Goal: Task Accomplishment & Management: Complete application form

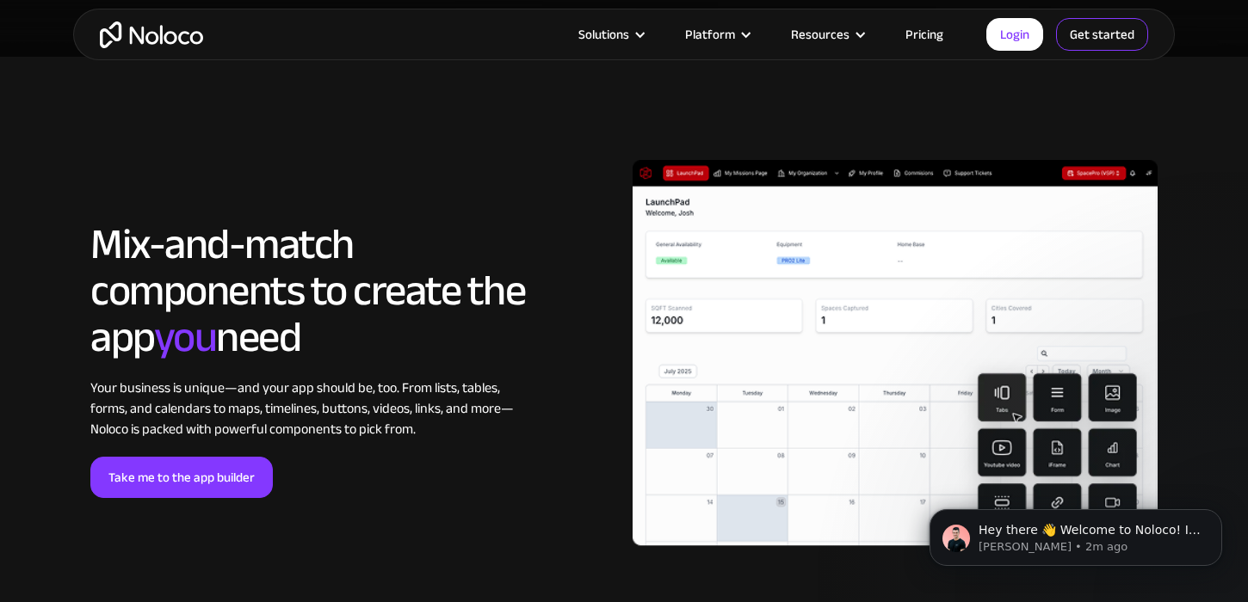
click at [1094, 41] on link "Get started" at bounding box center [1102, 34] width 92 height 33
click at [929, 38] on link "Pricing" at bounding box center [924, 34] width 81 height 22
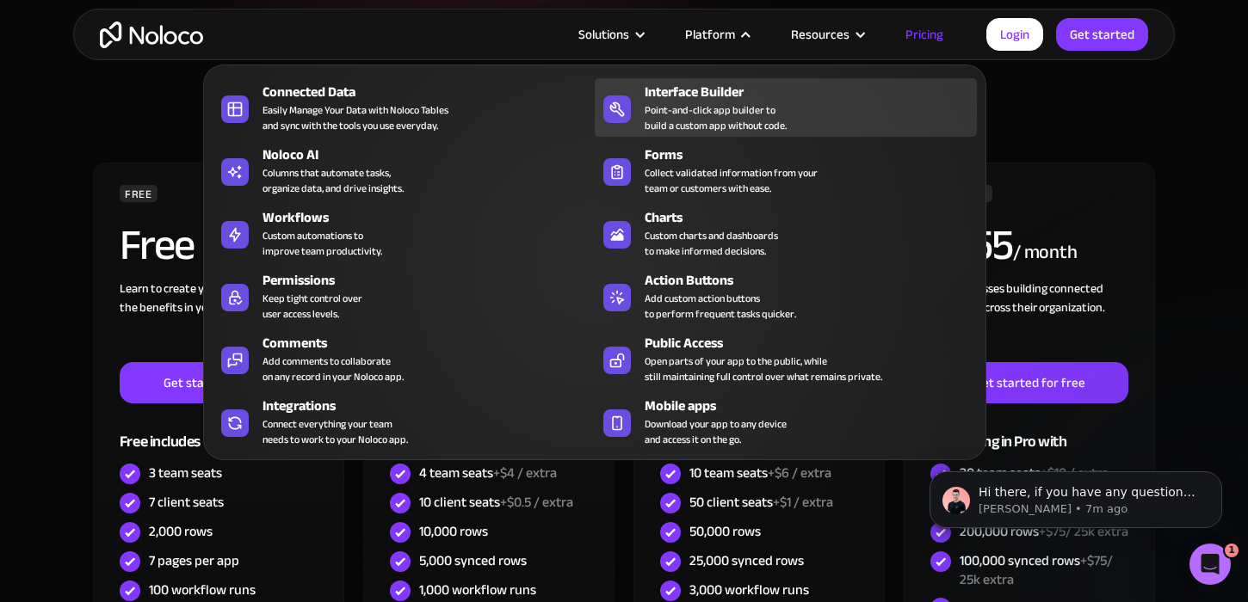
click at [699, 129] on div "Point-and-click app builder to build a custom app without code." at bounding box center [715, 117] width 142 height 31
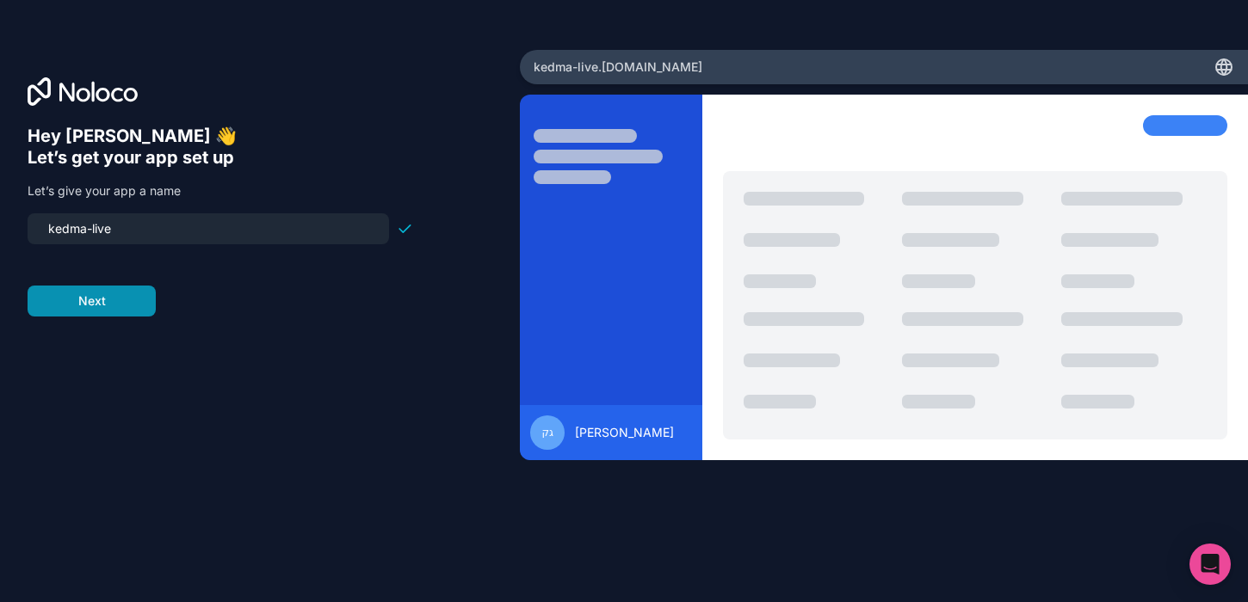
click at [124, 305] on button "Next" at bounding box center [92, 301] width 128 height 31
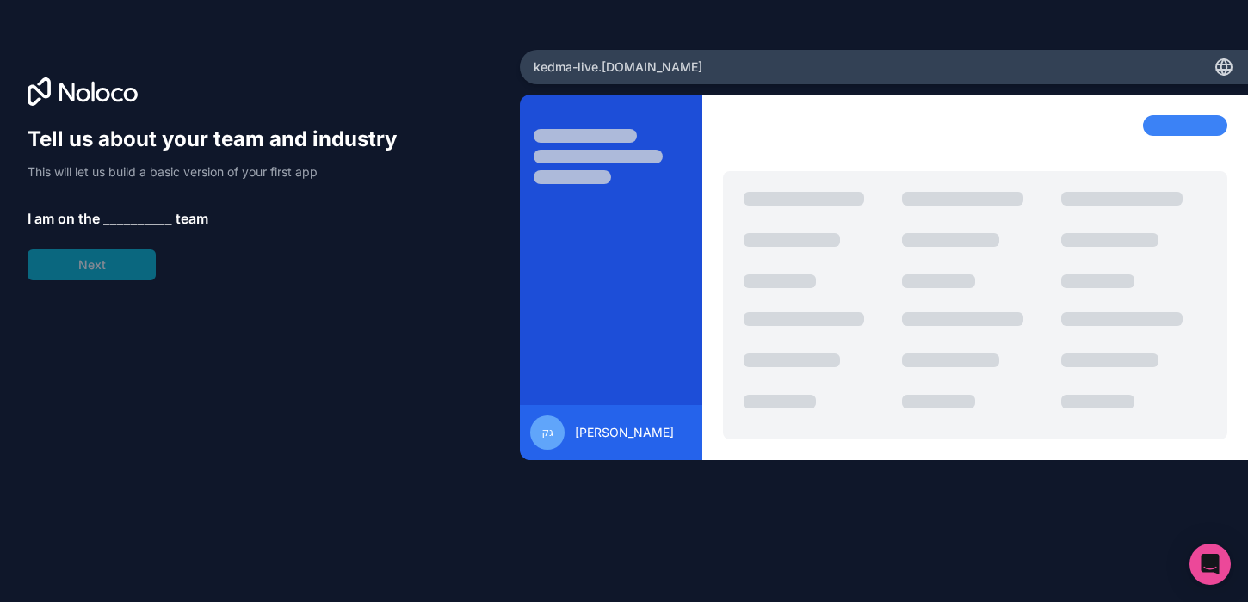
click at [137, 221] on span "__________" at bounding box center [137, 218] width 69 height 21
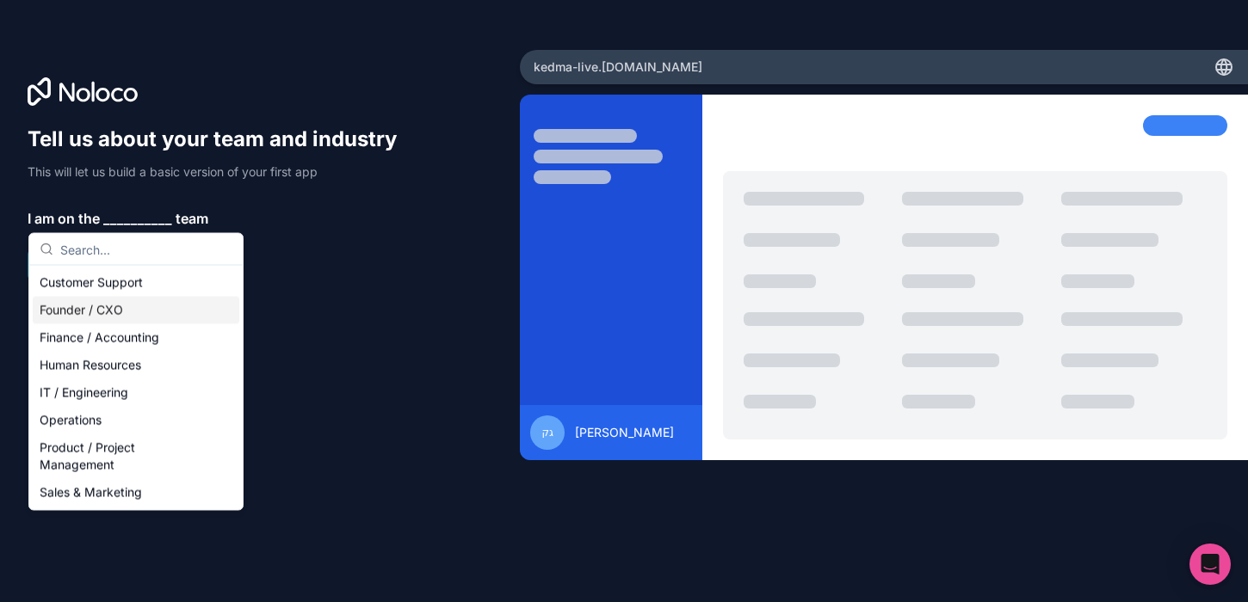
click at [150, 302] on div "Founder / CXO" at bounding box center [136, 311] width 206 height 28
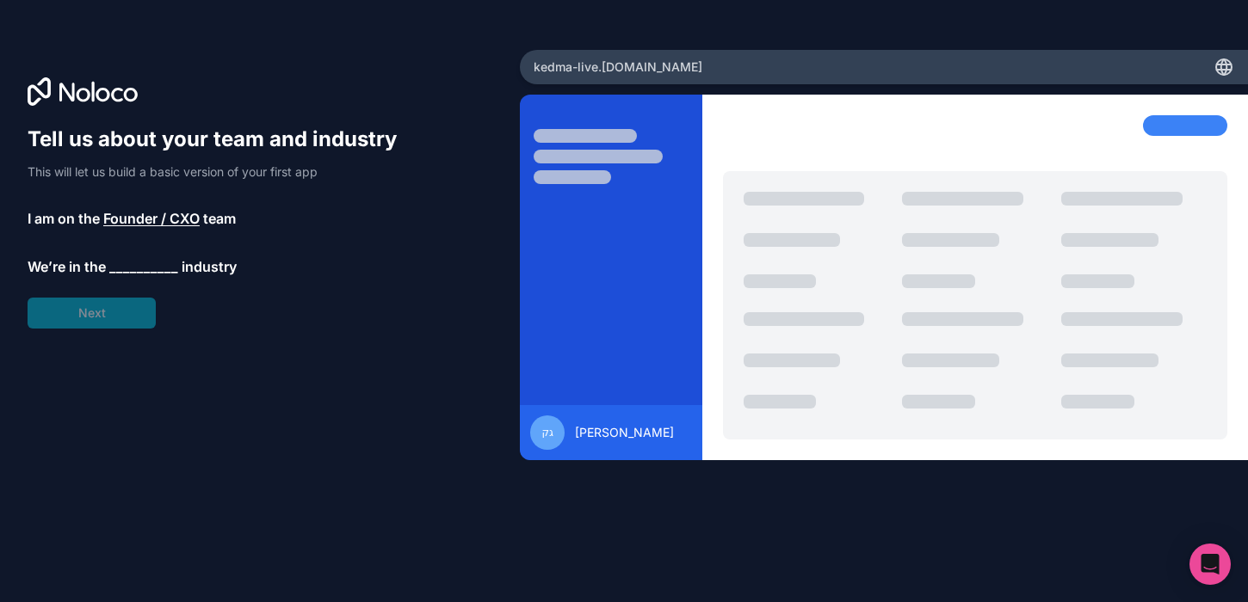
click at [147, 263] on span "__________" at bounding box center [143, 266] width 69 height 21
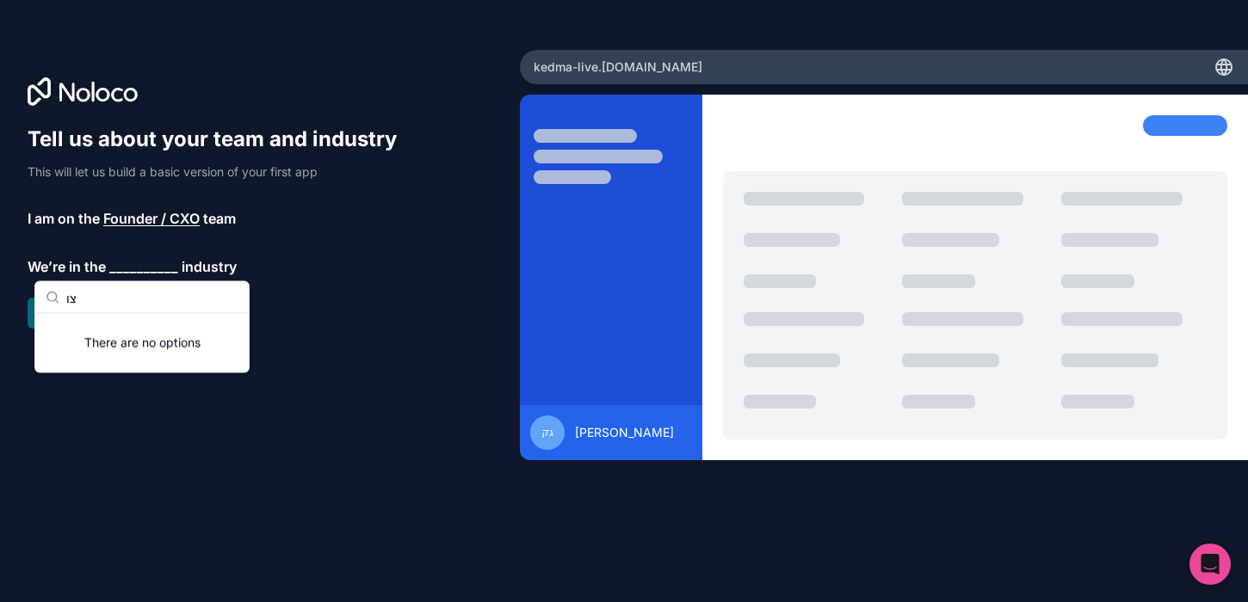
type input "צ"
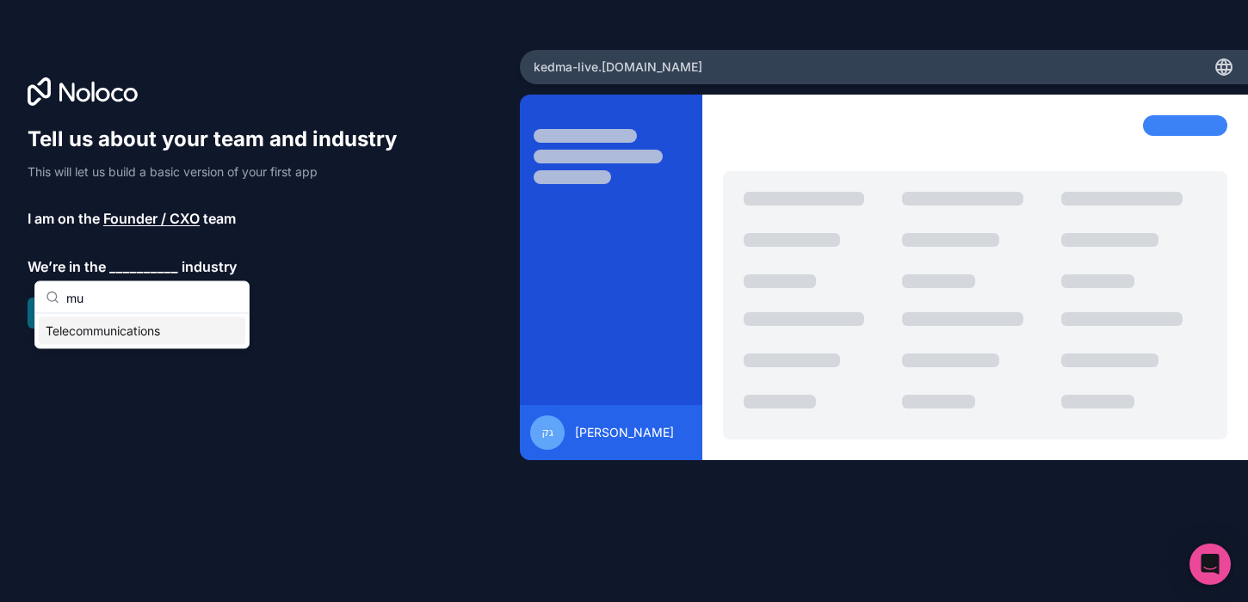
type input "m"
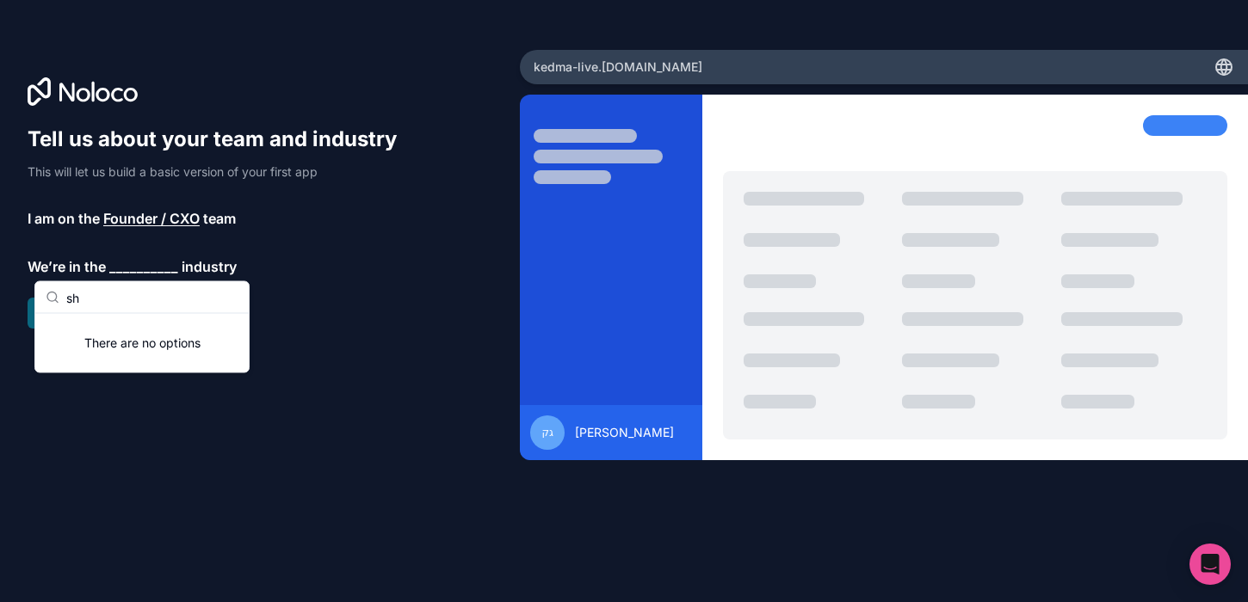
type input "s"
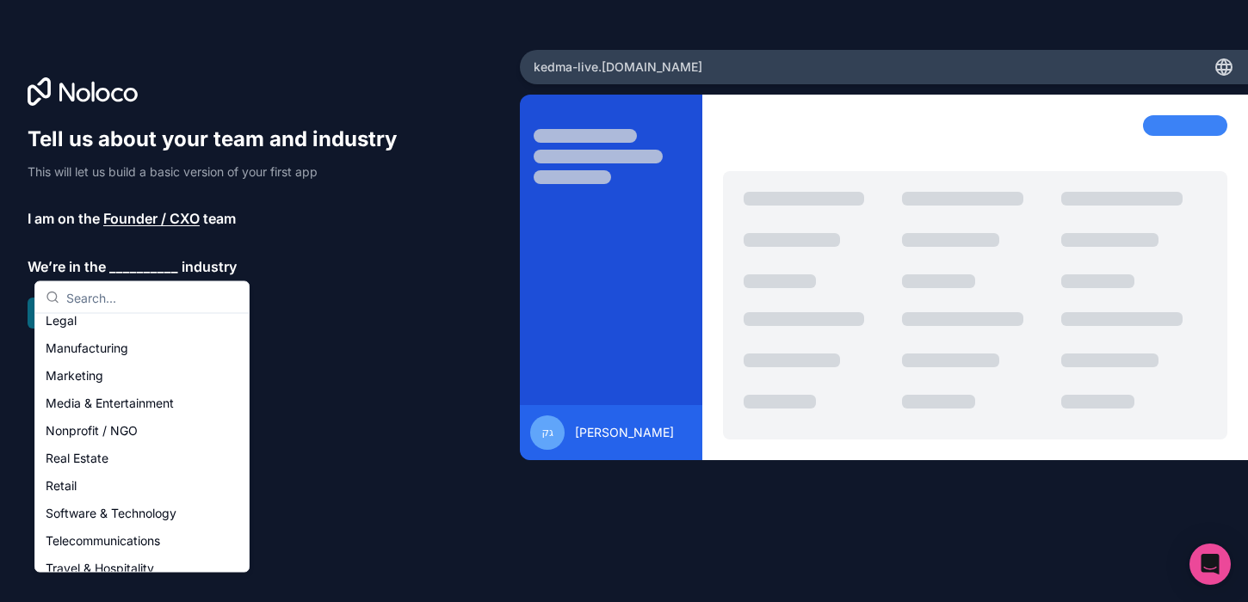
scroll to position [250, 0]
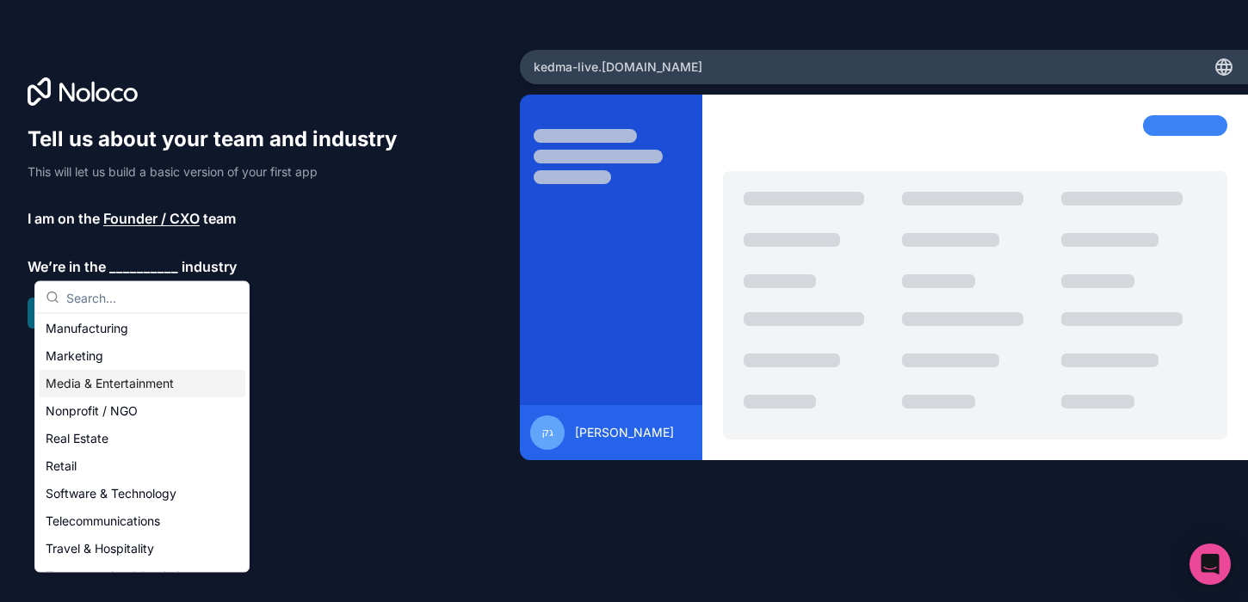
click at [148, 386] on div "Media & Entertainment" at bounding box center [142, 384] width 206 height 28
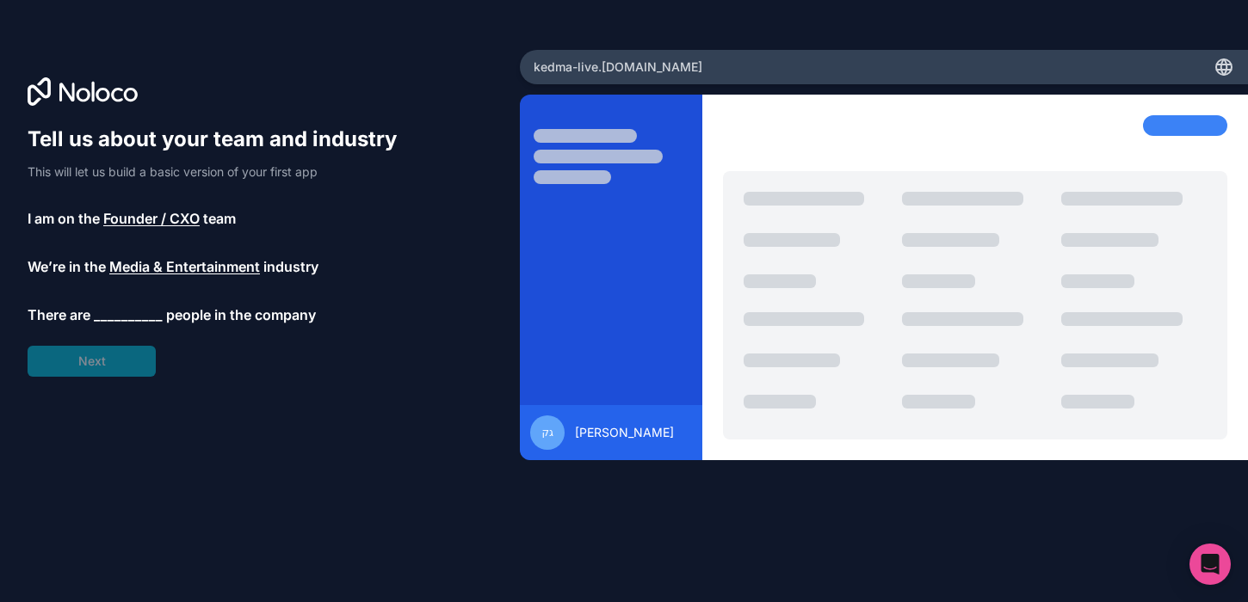
click at [139, 306] on span "__________" at bounding box center [128, 315] width 69 height 21
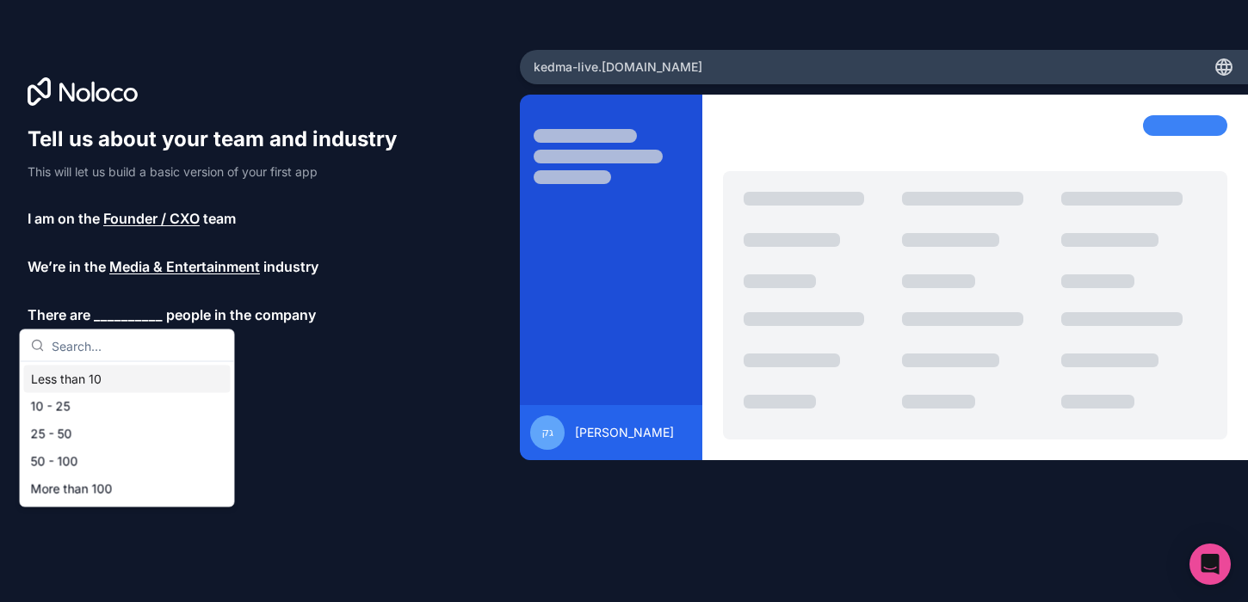
click at [136, 379] on div "Less than 10" at bounding box center [127, 380] width 206 height 28
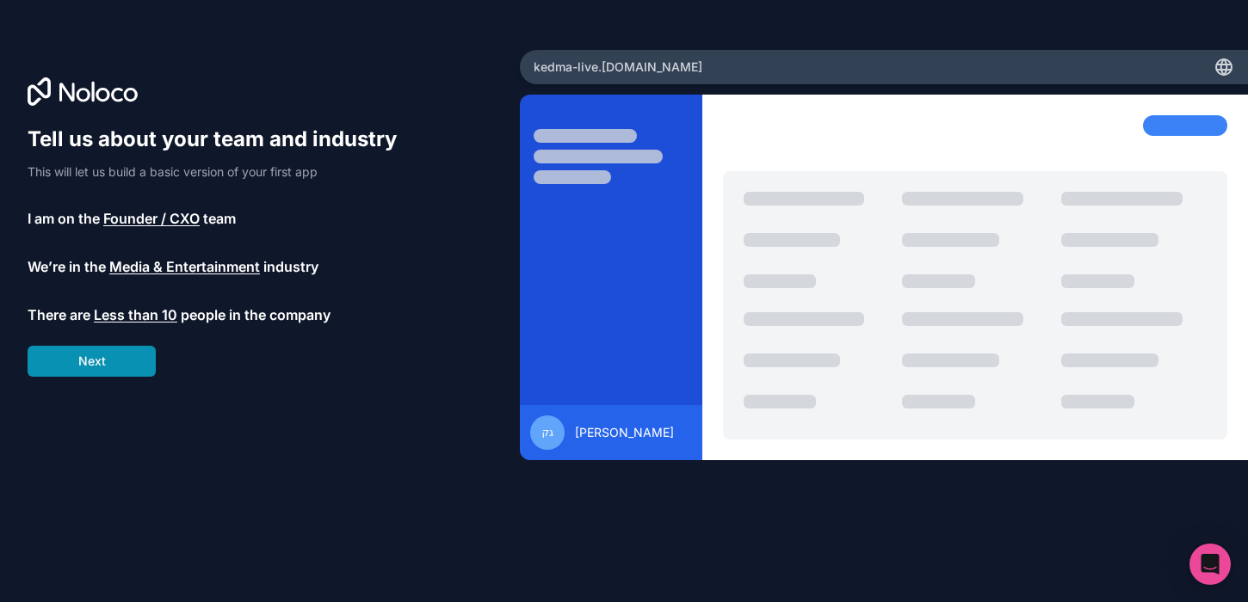
click at [132, 350] on button "Next" at bounding box center [92, 361] width 128 height 31
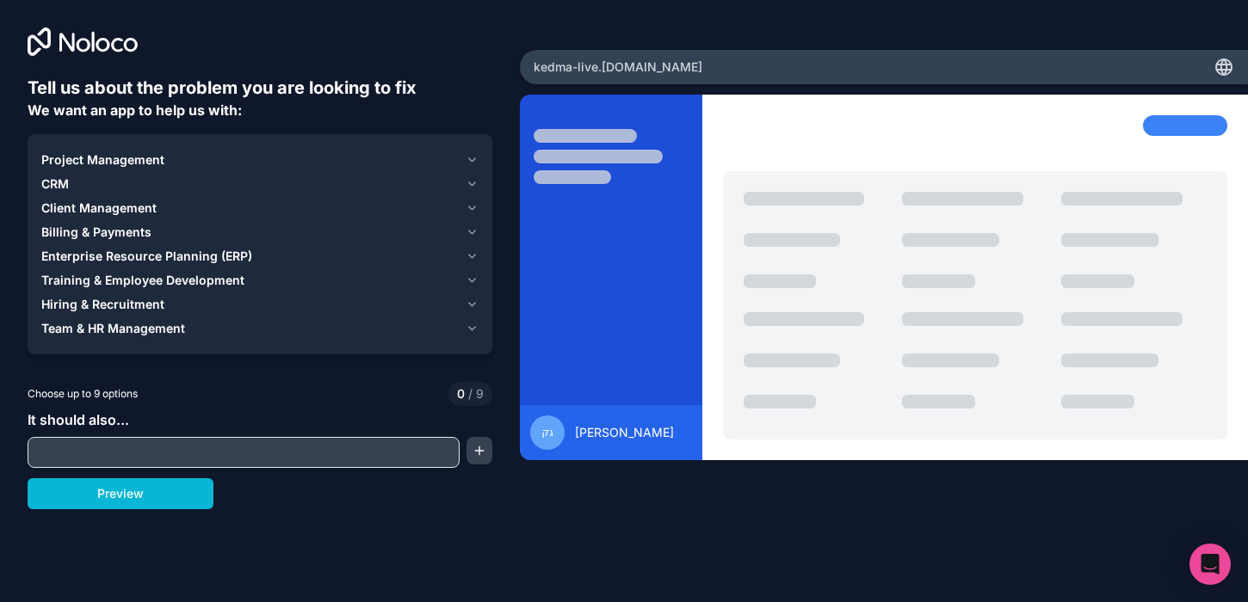
click at [106, 447] on input "text" at bounding box center [243, 453] width 423 height 24
paste input "/* RTL בסיסי לכל האפליקציה */ html { direction: rtl; } body { font-family: "Hee…"
type input "/* RTL בסיסי לכל האפליקציה */ html { direction: rtl; } body { font-family: "Hee…"
click at [59, 187] on span "CRM" at bounding box center [55, 184] width 28 height 17
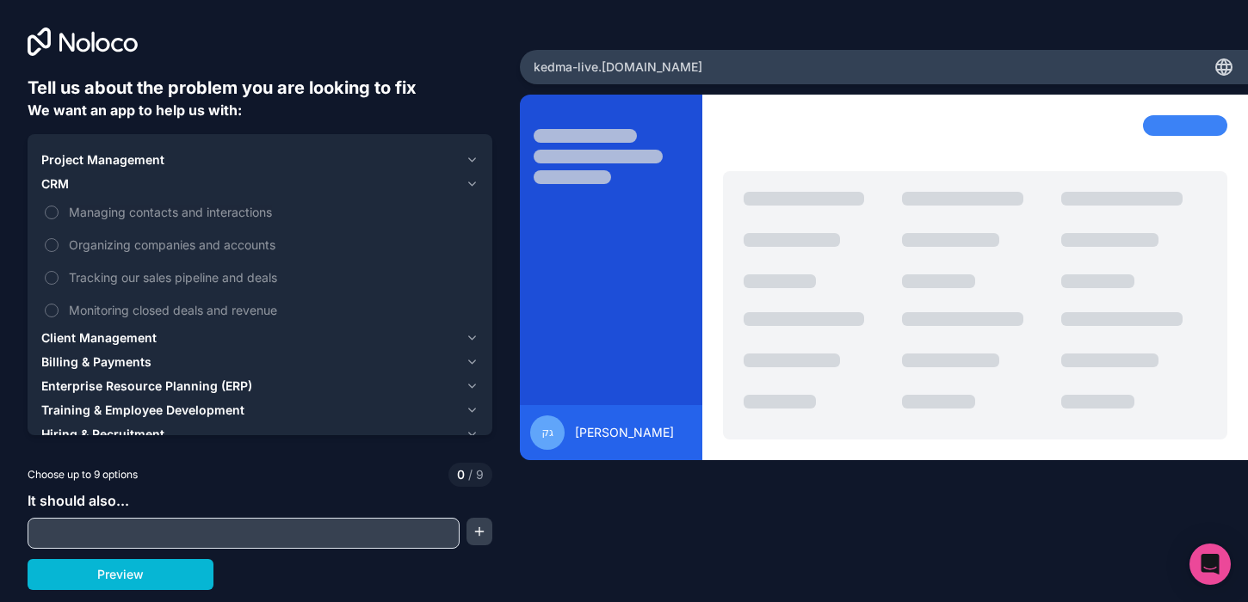
click at [85, 342] on span "Client Management" at bounding box center [98, 338] width 115 height 17
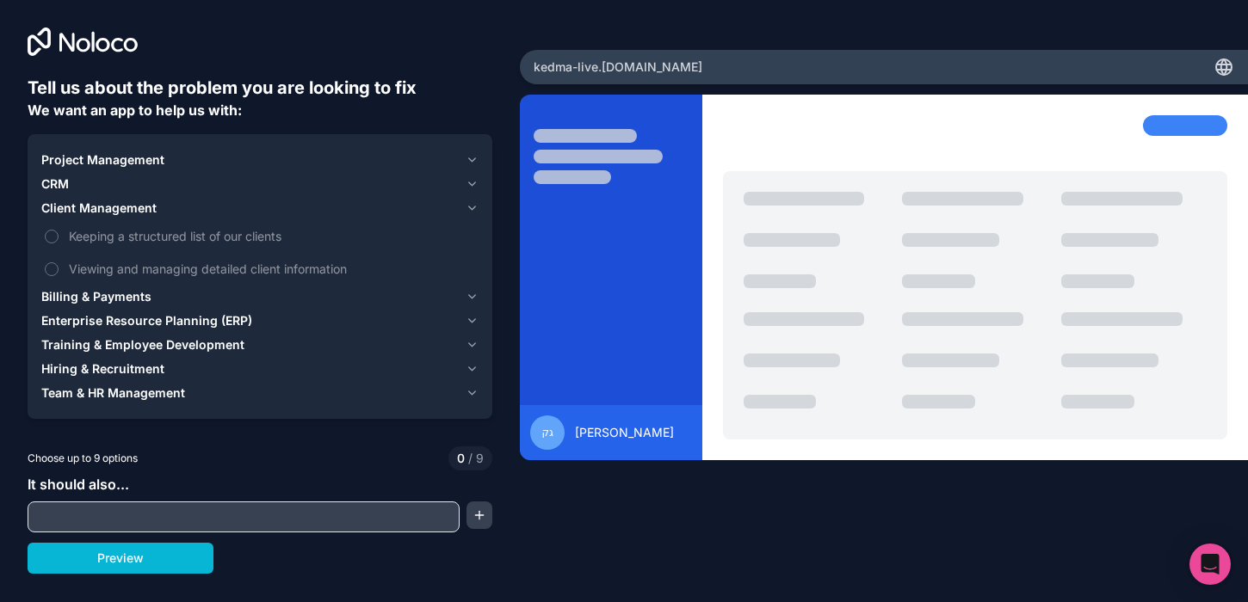
click at [168, 516] on input "text" at bounding box center [243, 517] width 423 height 24
click at [498, 547] on div "Tell us about the problem you are looking to fix We want an app to help us with…" at bounding box center [624, 301] width 1248 height 602
click at [490, 533] on div "Tell us about the problem you are looking to fix We want an app to help us with…" at bounding box center [260, 325] width 465 height 498
click at [490, 526] on button "button" at bounding box center [479, 516] width 26 height 28
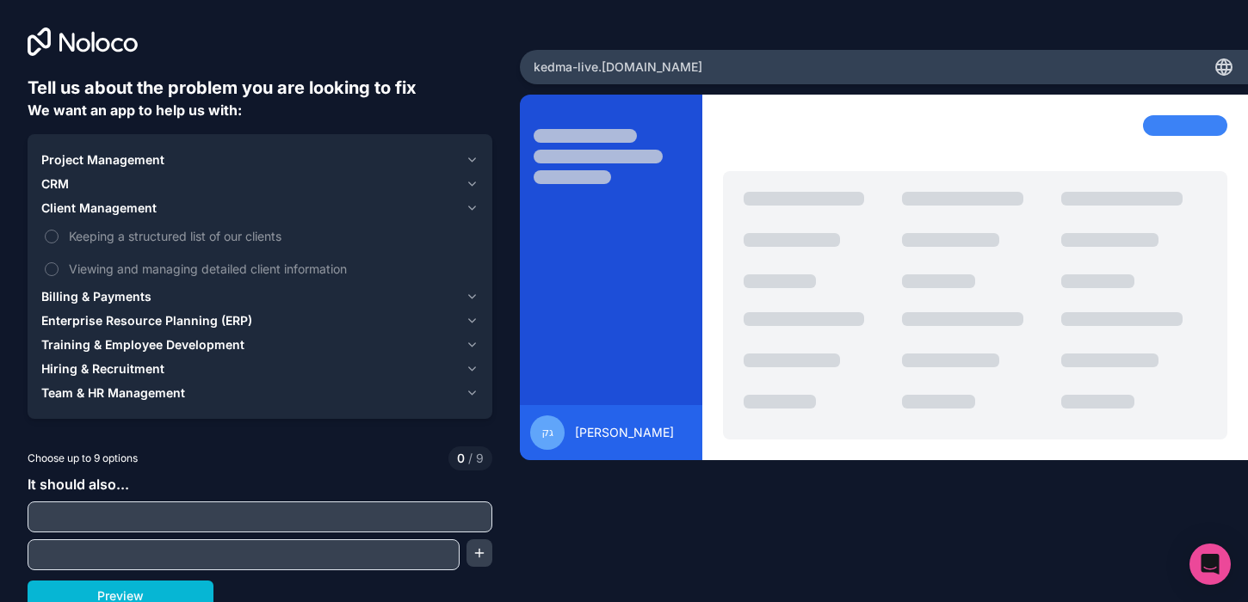
click at [421, 509] on input "text" at bounding box center [260, 517] width 456 height 24
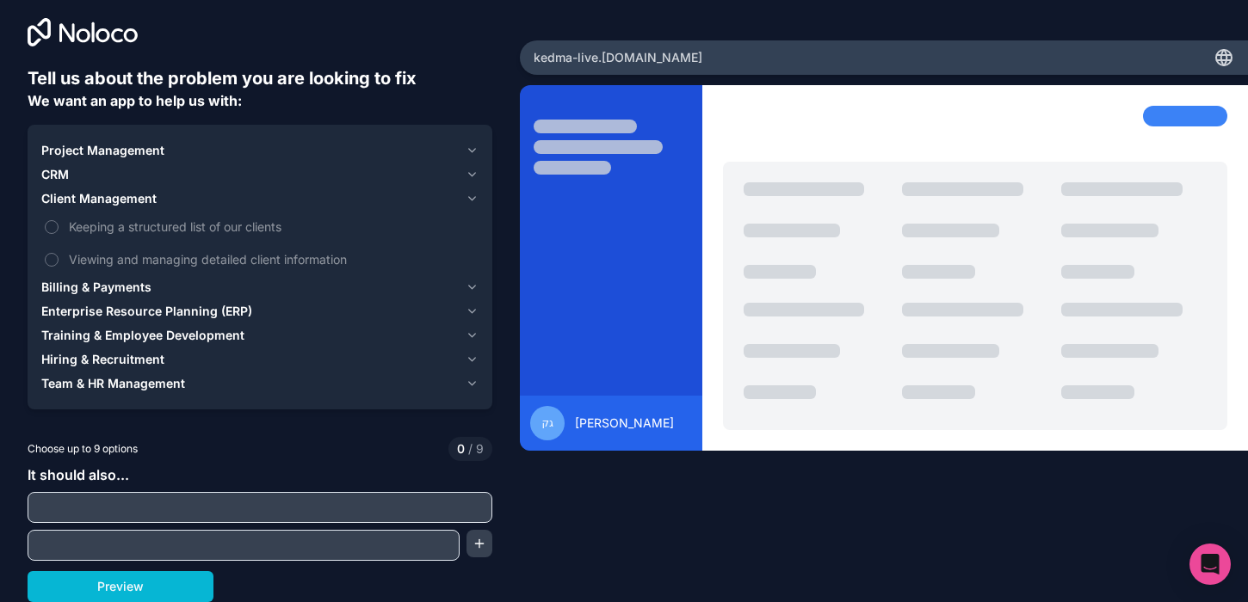
click at [98, 157] on span "Project Management" at bounding box center [102, 150] width 123 height 17
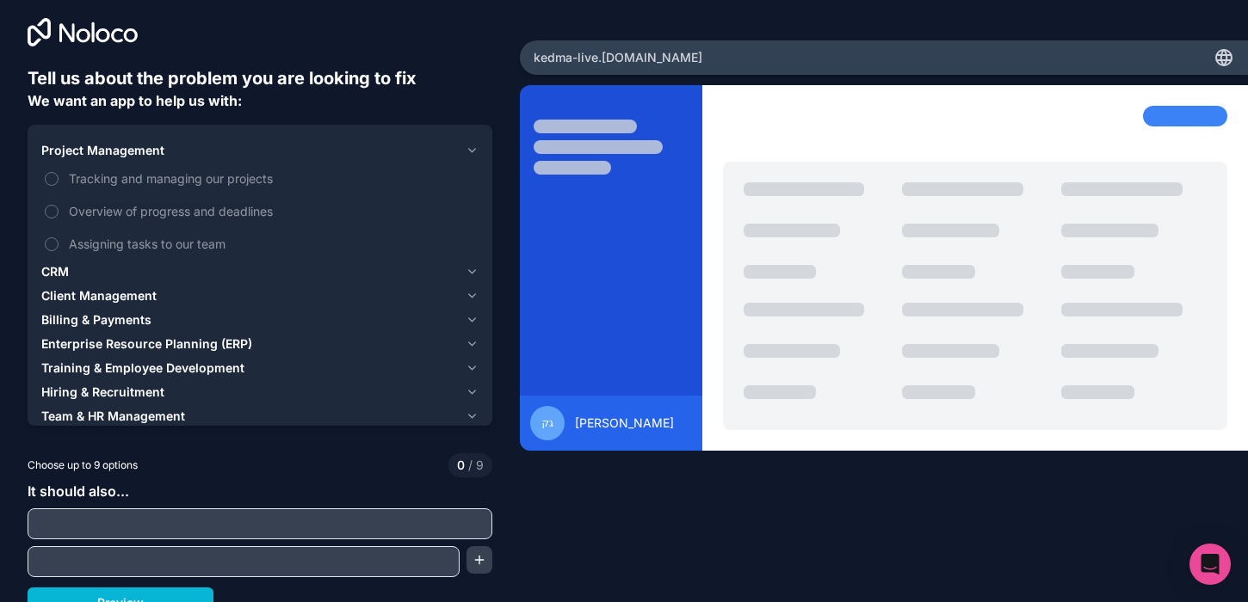
click at [123, 143] on span "Project Management" at bounding box center [102, 150] width 123 height 17
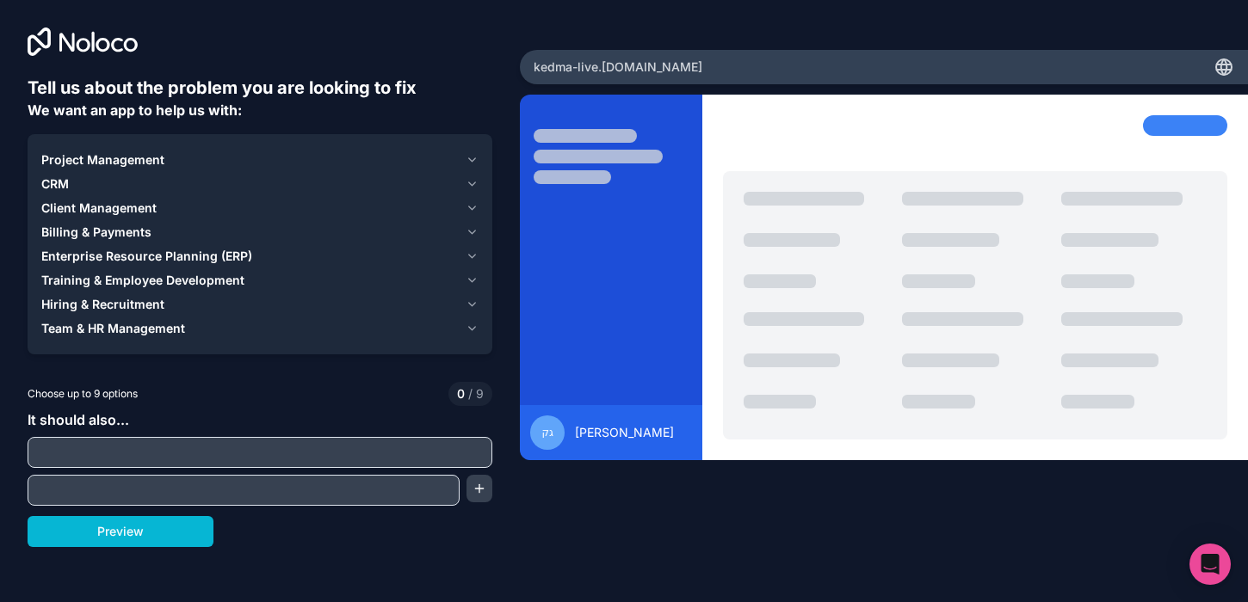
click at [59, 178] on span "CRM" at bounding box center [55, 184] width 28 height 17
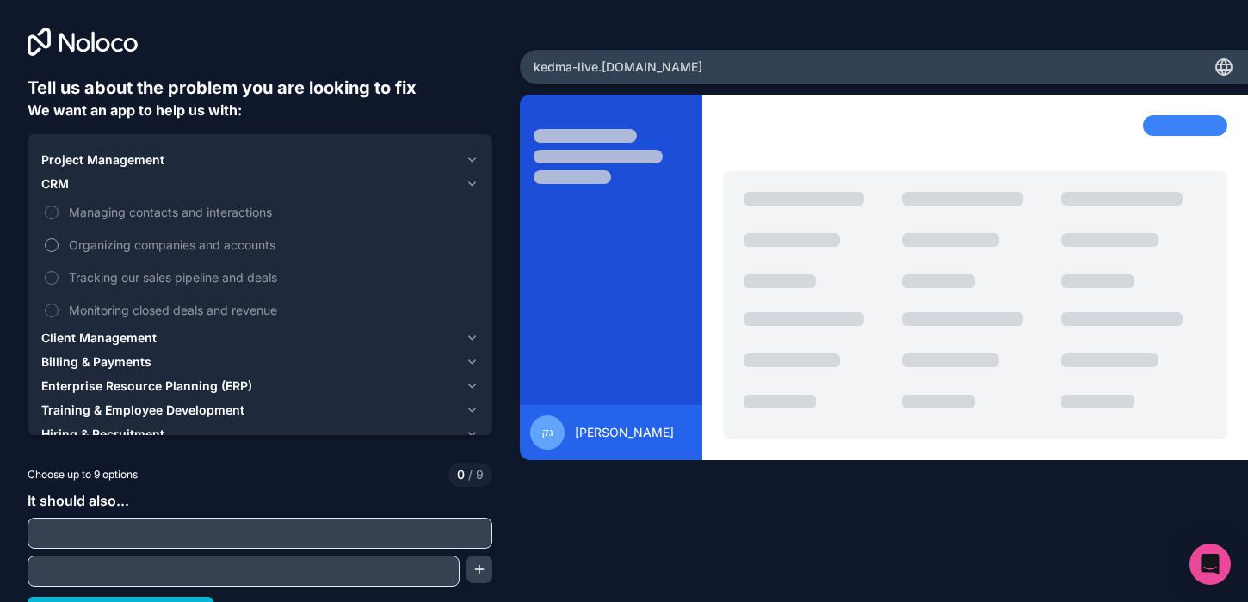
scroll to position [26, 0]
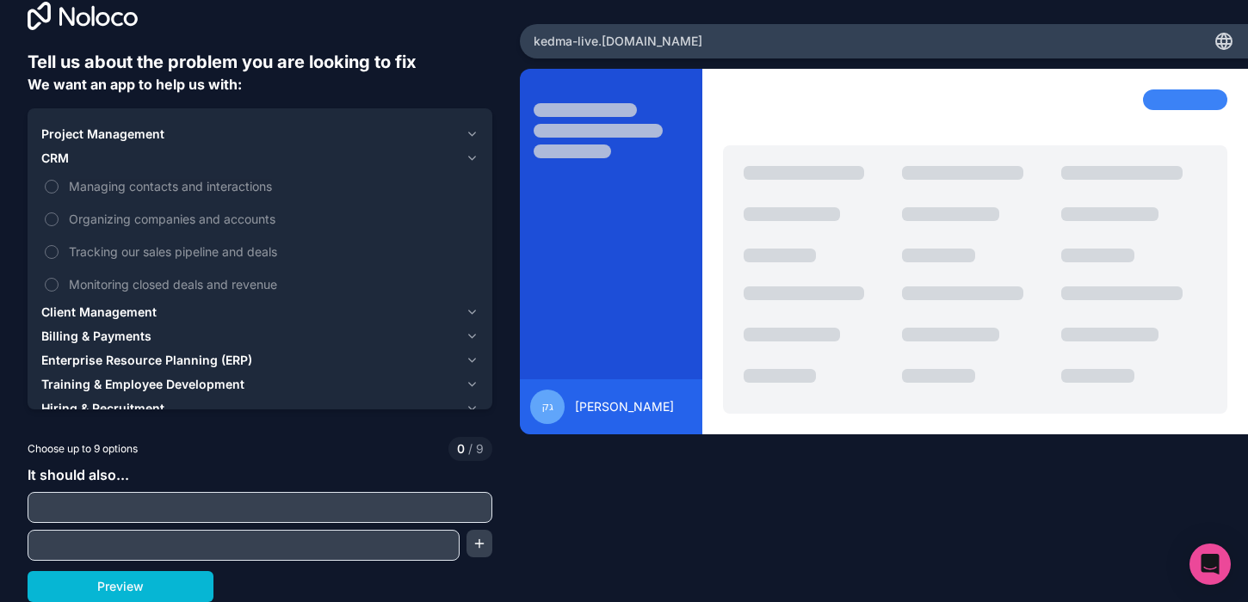
click at [236, 359] on span "Enterprise Resource Planning (ERP)" at bounding box center [146, 360] width 211 height 17
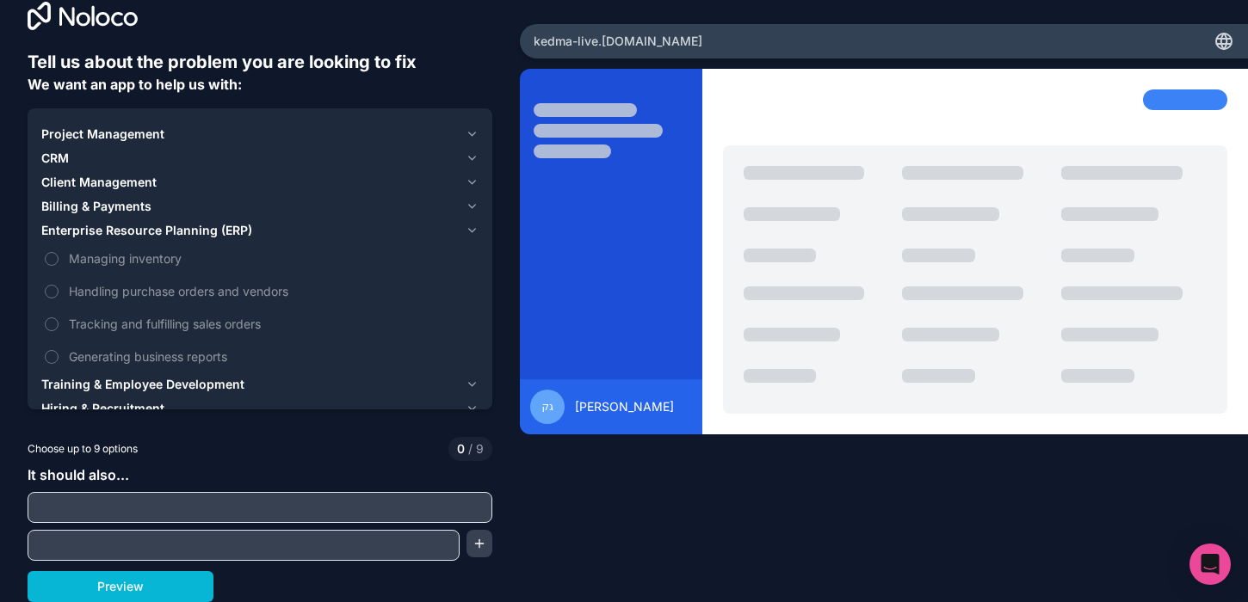
click at [474, 210] on icon "button" at bounding box center [471, 207] width 13 height 14
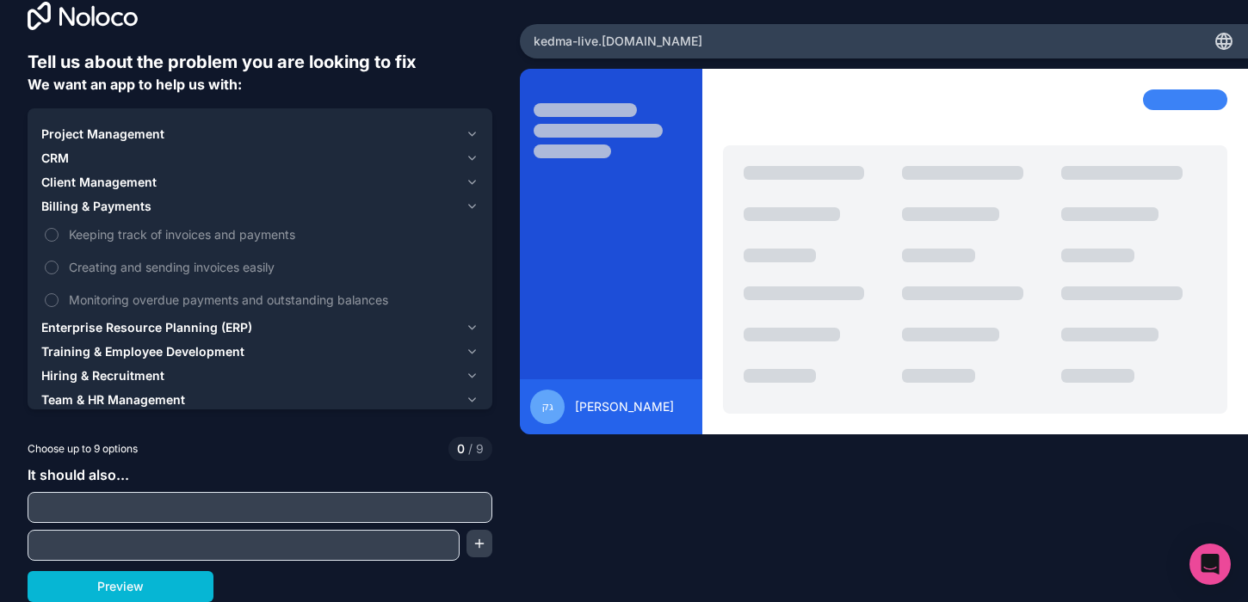
click at [65, 156] on span "CRM" at bounding box center [55, 158] width 28 height 17
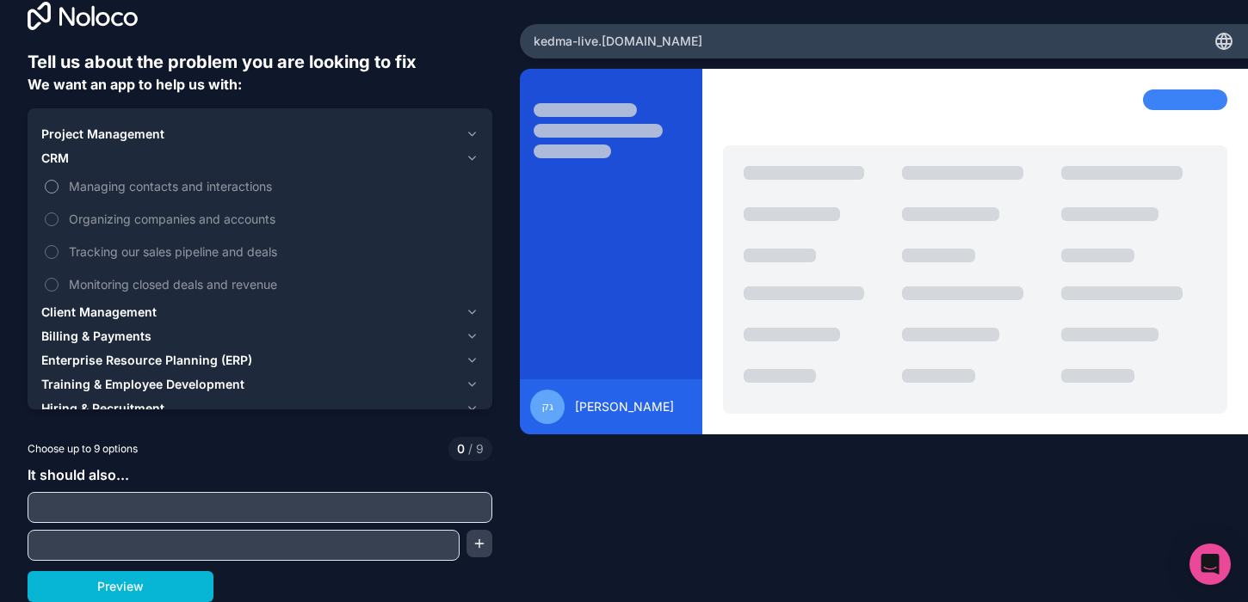
drag, startPoint x: 74, startPoint y: 188, endPoint x: 83, endPoint y: 190, distance: 9.6
click at [74, 188] on span "Managing contacts and interactions" at bounding box center [272, 186] width 406 height 18
click at [59, 188] on button "Managing contacts and interactions" at bounding box center [52, 187] width 14 height 14
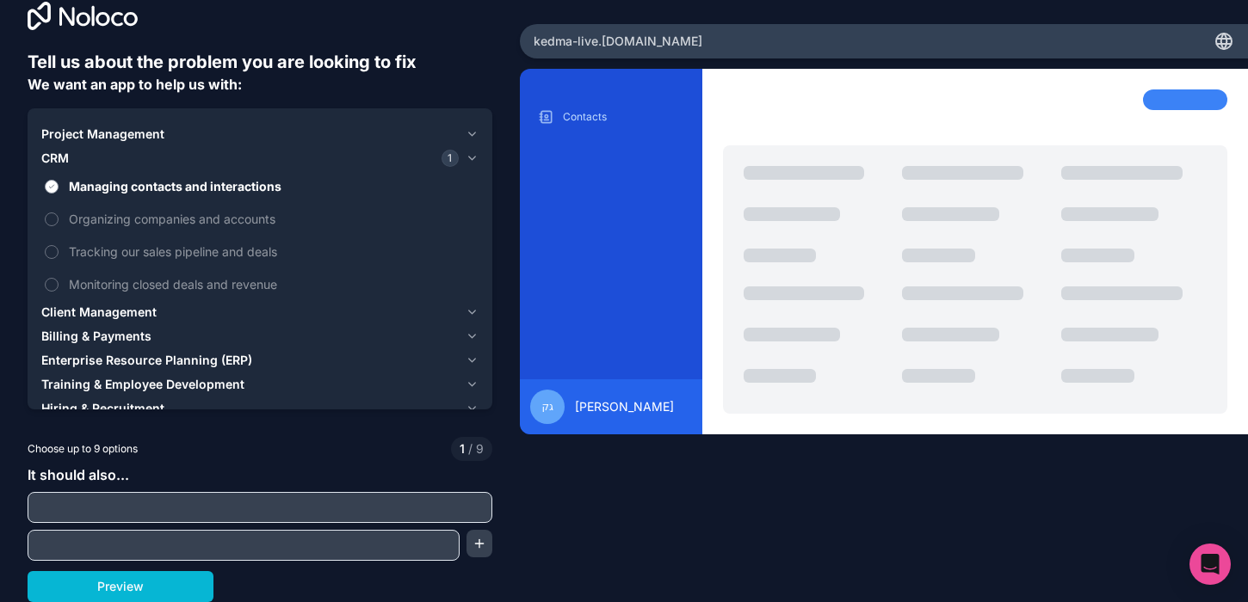
click at [128, 188] on span "Managing contacts and interactions" at bounding box center [272, 186] width 406 height 18
click at [59, 188] on button "Managing contacts and interactions" at bounding box center [52, 187] width 14 height 14
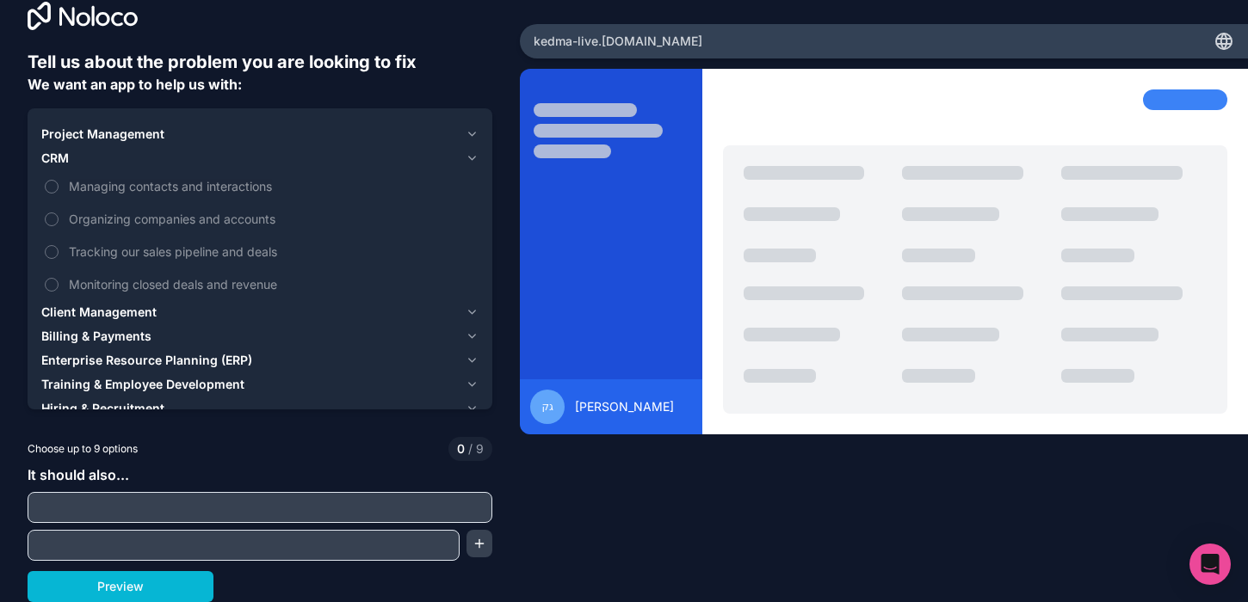
click at [473, 158] on icon "button" at bounding box center [472, 158] width 7 height 3
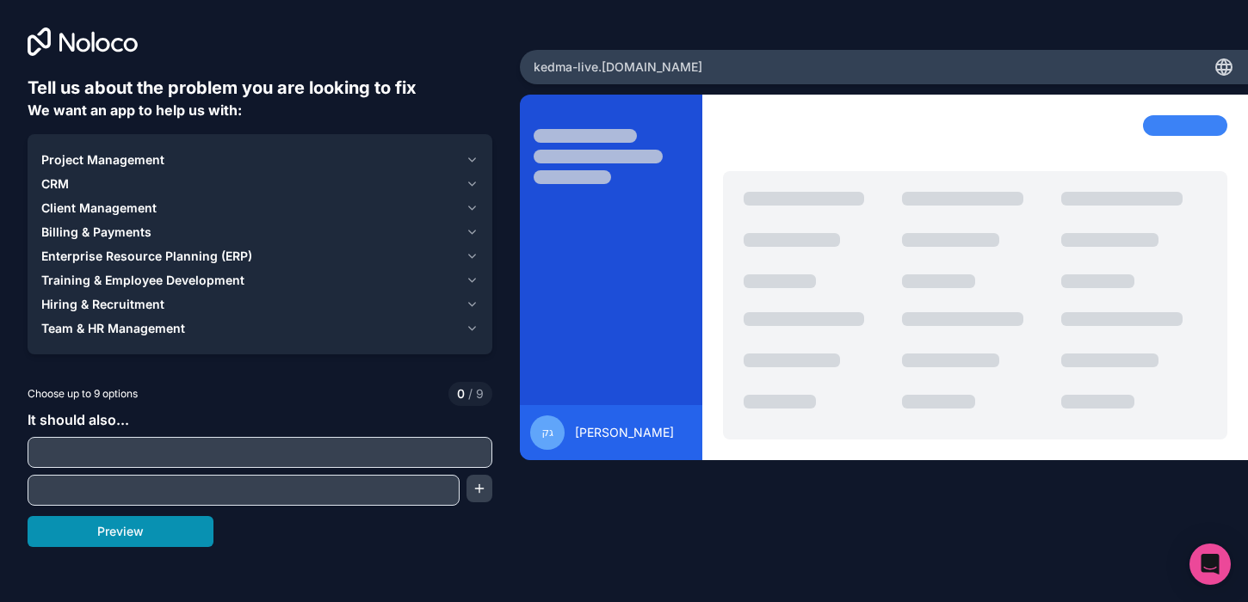
click at [184, 527] on button "Preview" at bounding box center [121, 531] width 186 height 31
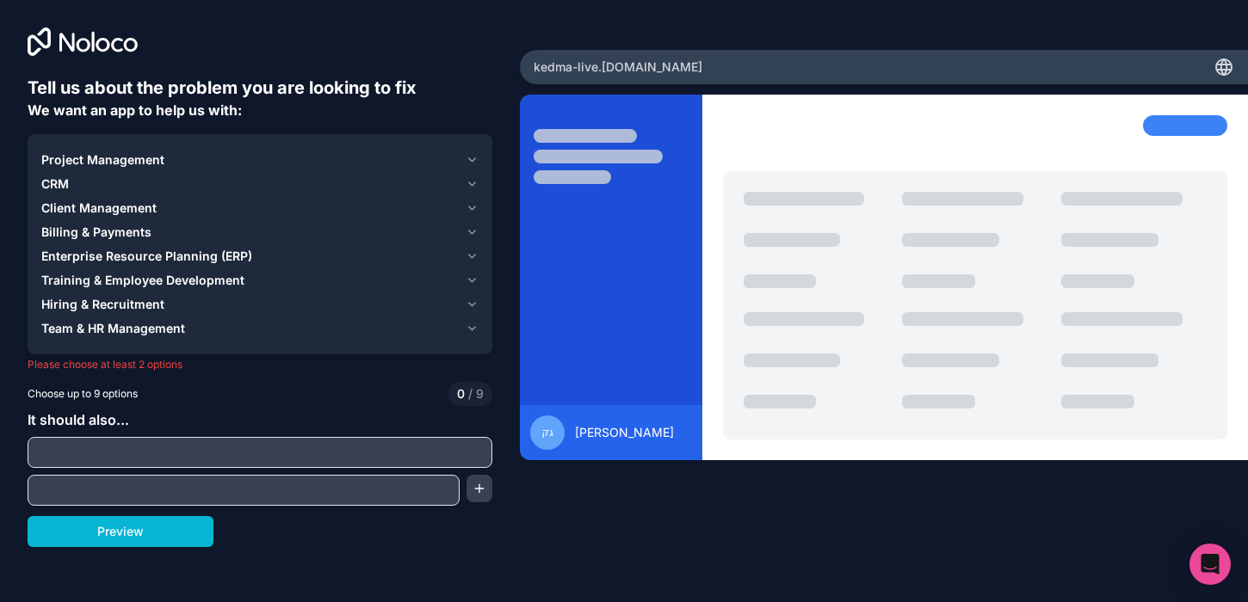
click at [166, 281] on span "Training & Employee Development" at bounding box center [142, 280] width 203 height 17
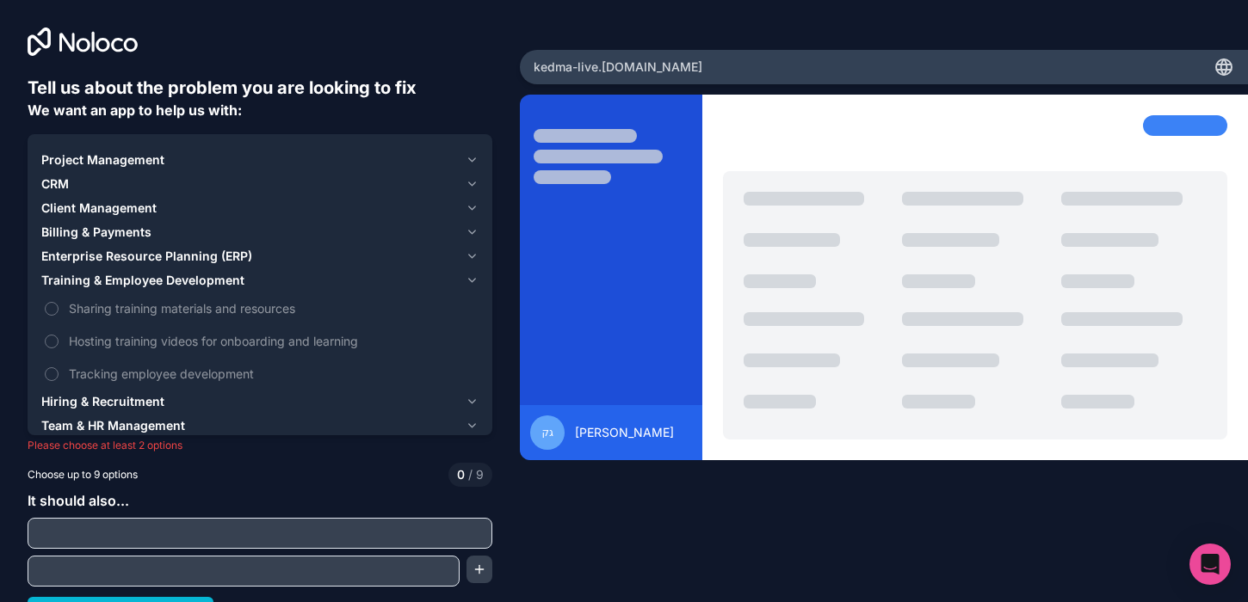
click at [166, 281] on span "Training & Employee Development" at bounding box center [142, 280] width 203 height 17
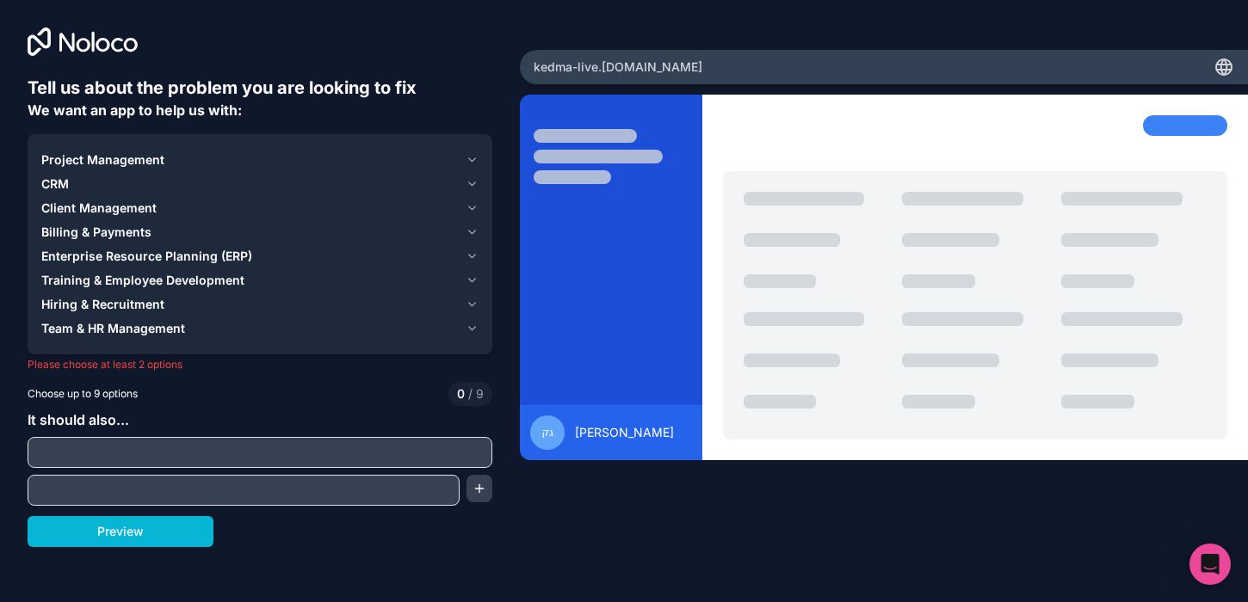
click at [176, 263] on span "Enterprise Resource Planning (ERP)" at bounding box center [146, 256] width 211 height 17
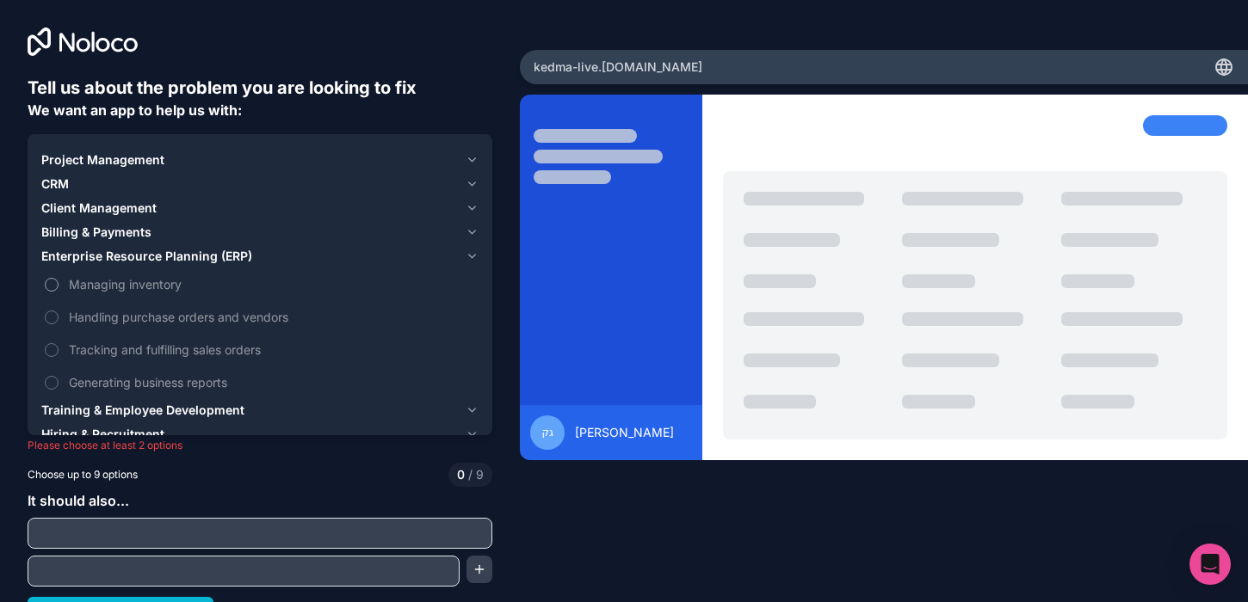
click at [164, 280] on span "Managing inventory" at bounding box center [272, 284] width 406 height 18
click at [59, 280] on button "Managing inventory" at bounding box center [52, 285] width 14 height 14
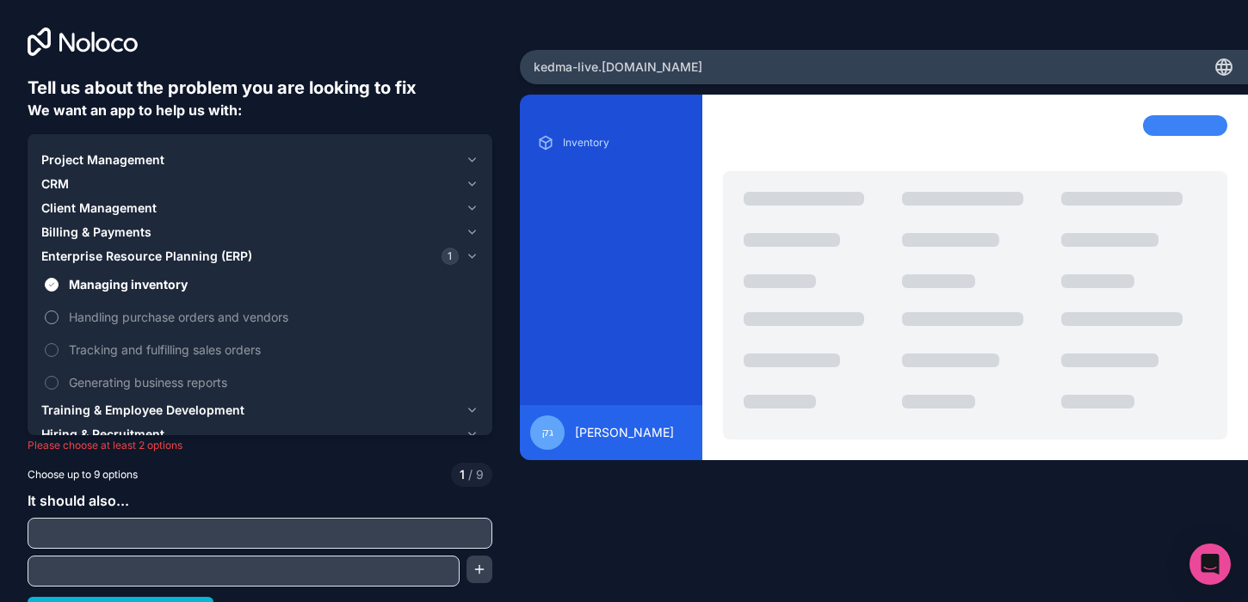
click at [161, 321] on span "Handling purchase orders and vendors" at bounding box center [272, 317] width 406 height 18
click at [59, 321] on button "Handling purchase orders and vendors" at bounding box center [52, 318] width 14 height 14
click at [162, 320] on span "Handling purchase orders and vendors" at bounding box center [272, 317] width 406 height 18
click at [59, 320] on button "Handling purchase orders and vendors" at bounding box center [52, 318] width 14 height 14
click at [153, 351] on span "Tracking and fulfilling sales orders" at bounding box center [272, 350] width 406 height 18
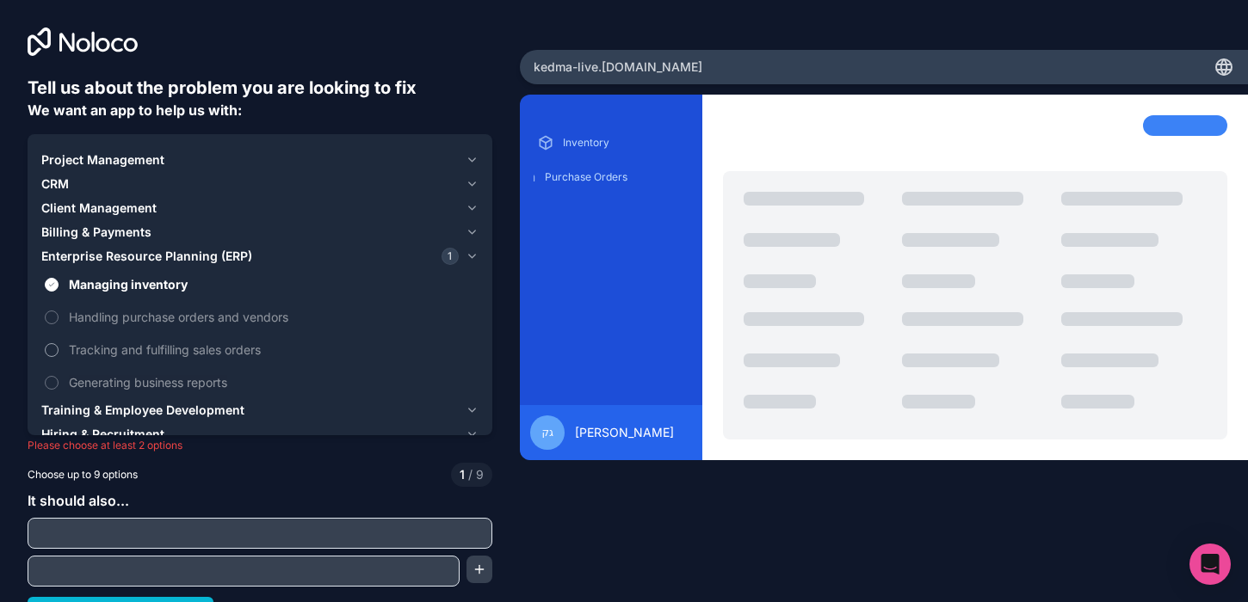
click at [59, 351] on button "Tracking and fulfilling sales orders" at bounding box center [52, 350] width 14 height 14
click at [153, 351] on span "Tracking and fulfilling sales orders" at bounding box center [272, 350] width 406 height 18
click at [59, 351] on button "Tracking and fulfilling sales orders" at bounding box center [52, 350] width 14 height 14
click at [163, 376] on span "Generating business reports" at bounding box center [272, 382] width 406 height 18
click at [59, 376] on button "Generating business reports" at bounding box center [52, 383] width 14 height 14
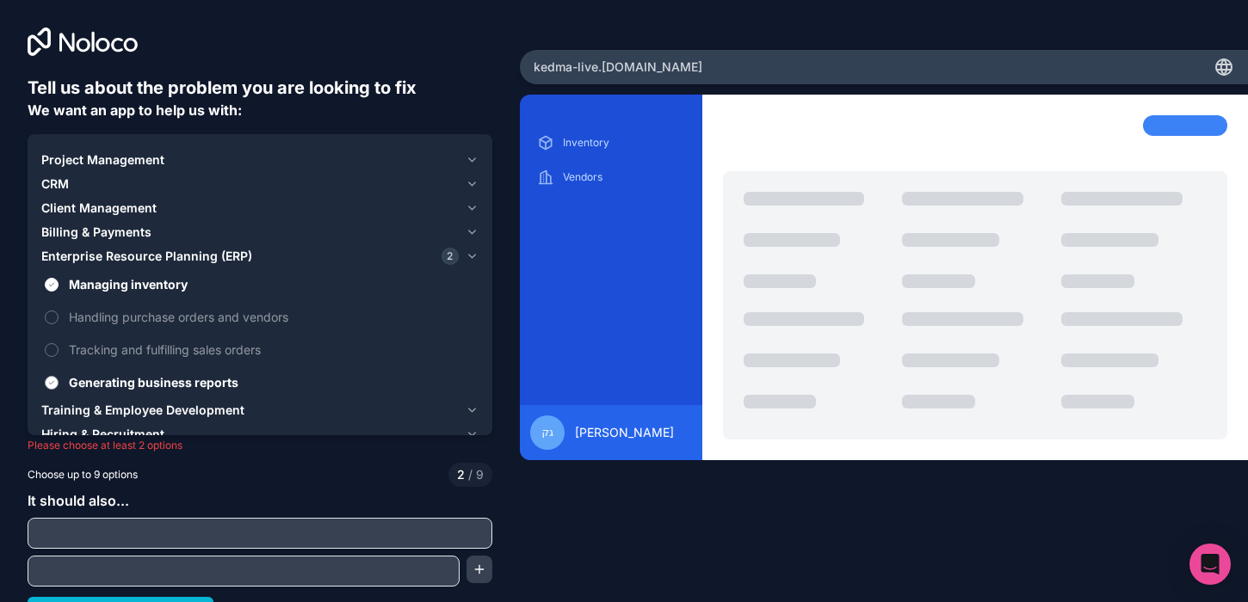
drag, startPoint x: 163, startPoint y: 376, endPoint x: 160, endPoint y: 367, distance: 9.8
click at [163, 375] on span "Generating business reports" at bounding box center [272, 382] width 406 height 18
click at [59, 376] on button "Generating business reports" at bounding box center [52, 383] width 14 height 14
click at [125, 231] on span "Billing & Payments" at bounding box center [96, 232] width 110 height 17
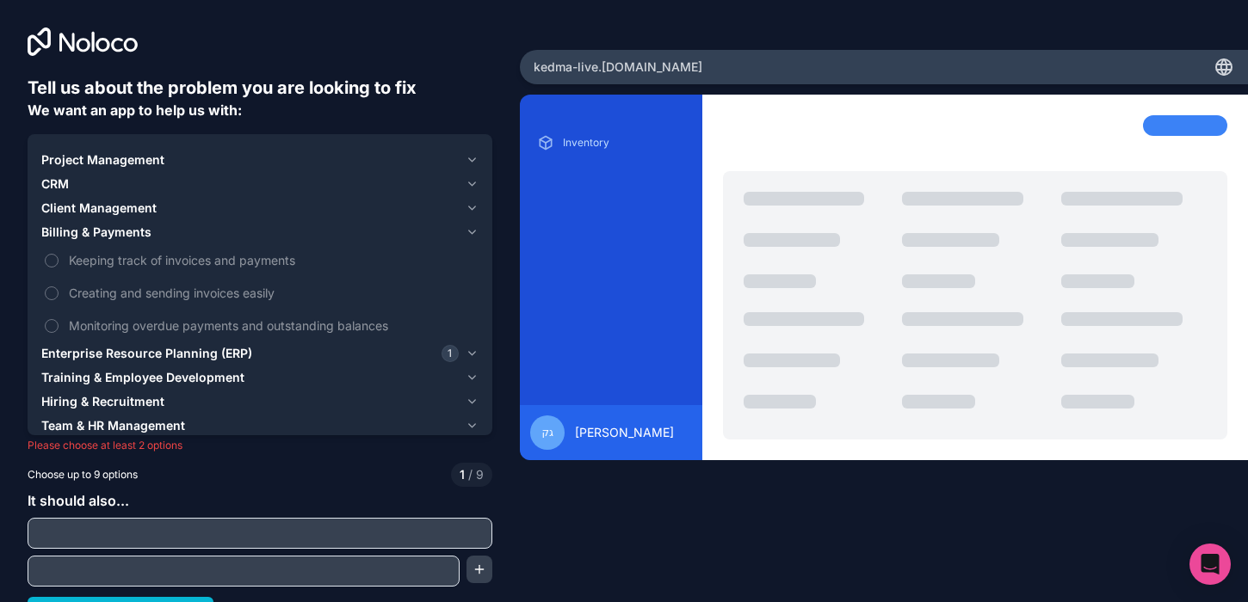
click at [117, 209] on span "Client Management" at bounding box center [98, 208] width 115 height 17
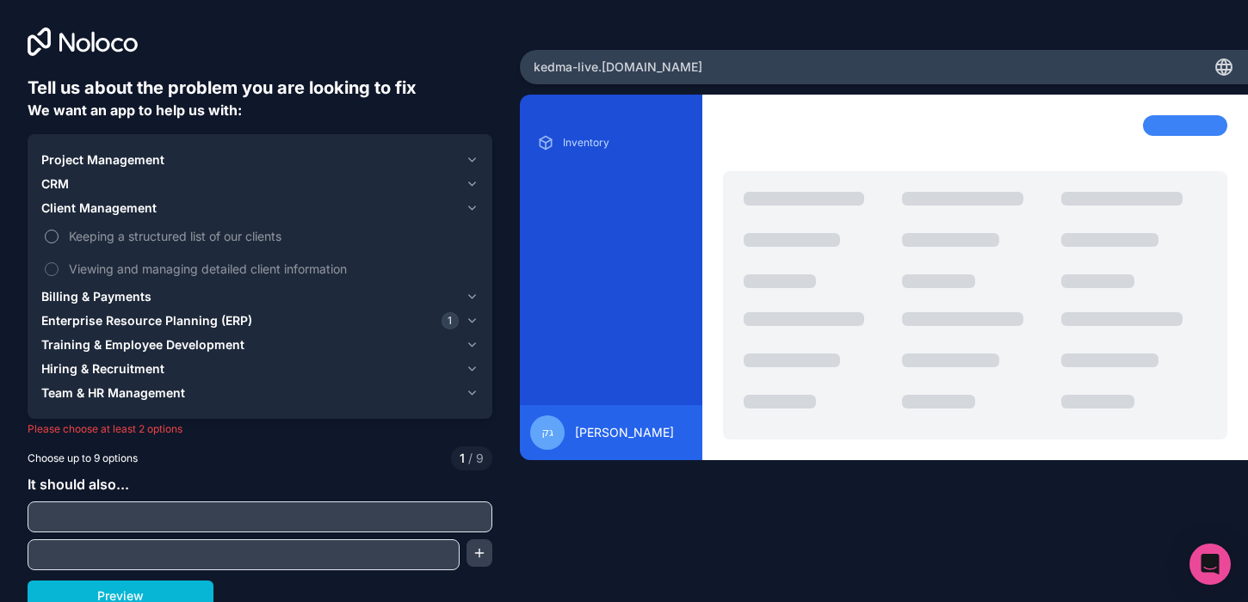
click at [120, 235] on span "Keeping a structured list of our clients" at bounding box center [272, 236] width 406 height 18
click at [59, 235] on button "Keeping a structured list of our clients" at bounding box center [52, 237] width 14 height 14
click at [130, 257] on label "Viewing and managing detailed client information" at bounding box center [259, 269] width 437 height 32
click at [59, 262] on button "Viewing and managing detailed client information" at bounding box center [52, 269] width 14 height 14
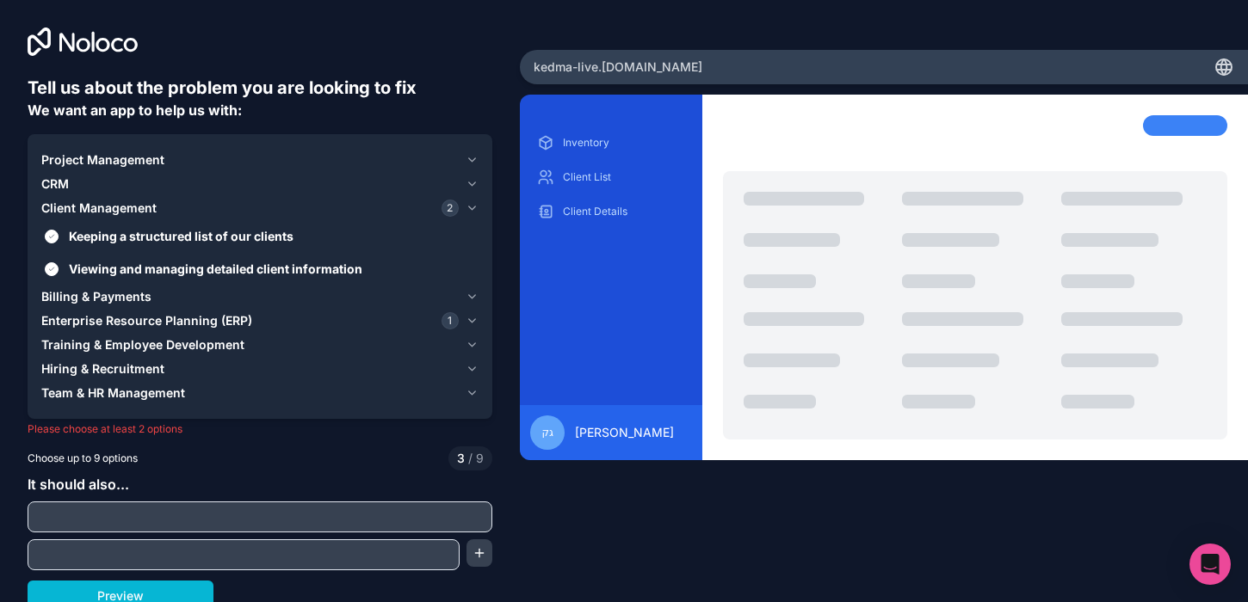
click at [73, 185] on div "CRM" at bounding box center [249, 184] width 417 height 17
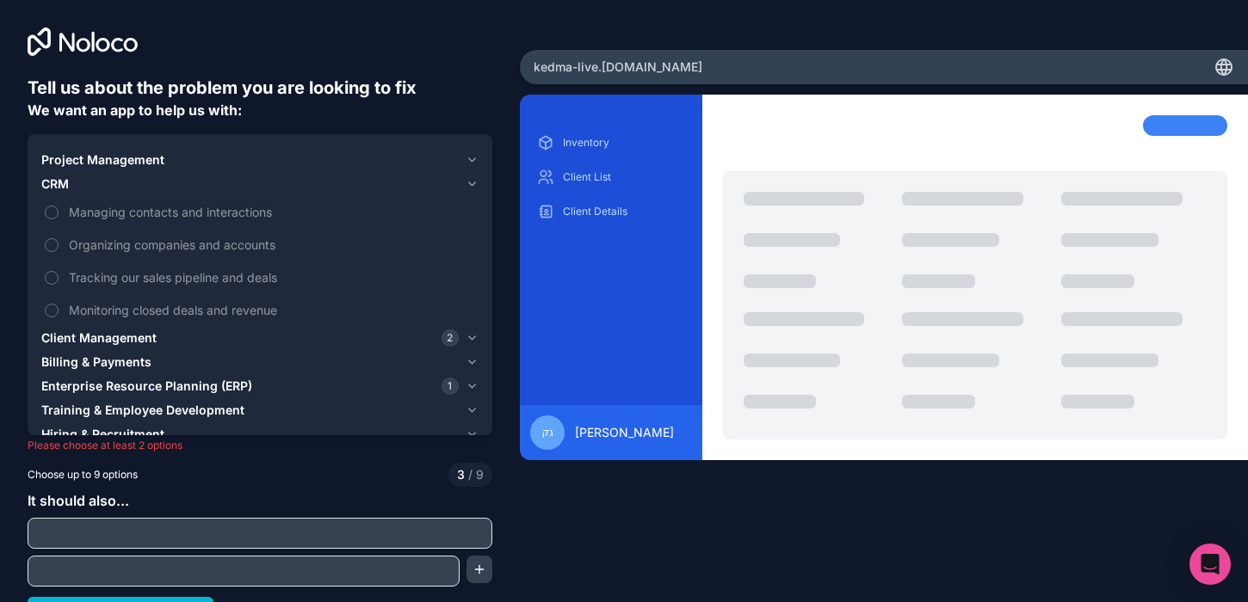
click at [83, 163] on span "Project Management" at bounding box center [102, 159] width 123 height 17
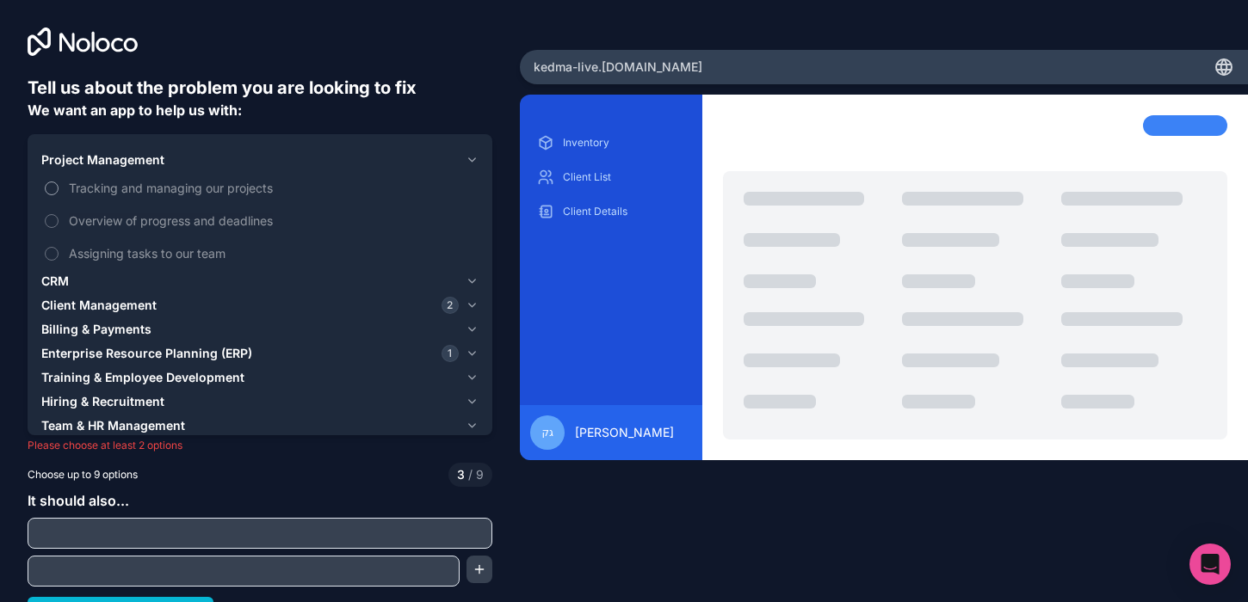
click at [95, 188] on span "Tracking and managing our projects" at bounding box center [272, 188] width 406 height 18
click at [59, 188] on button "Tracking and managing our projects" at bounding box center [52, 189] width 14 height 14
click at [95, 188] on span "Tracking and managing our projects" at bounding box center [272, 188] width 406 height 18
click at [59, 188] on button "Tracking and managing our projects" at bounding box center [52, 189] width 14 height 14
click at [99, 217] on span "Overview of progress and deadlines" at bounding box center [272, 221] width 406 height 18
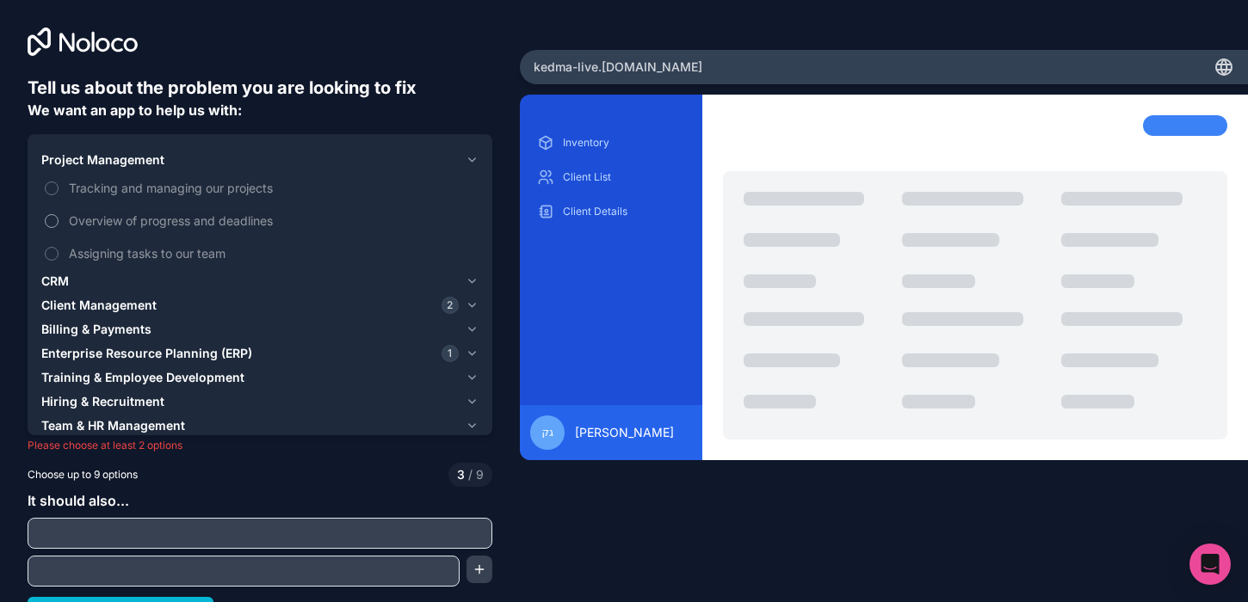
click at [59, 217] on button "Overview of progress and deadlines" at bounding box center [52, 221] width 14 height 14
click at [99, 217] on span "Overview of progress and deadlines" at bounding box center [272, 221] width 406 height 18
click at [59, 217] on button "Overview of progress and deadlines" at bounding box center [52, 221] width 14 height 14
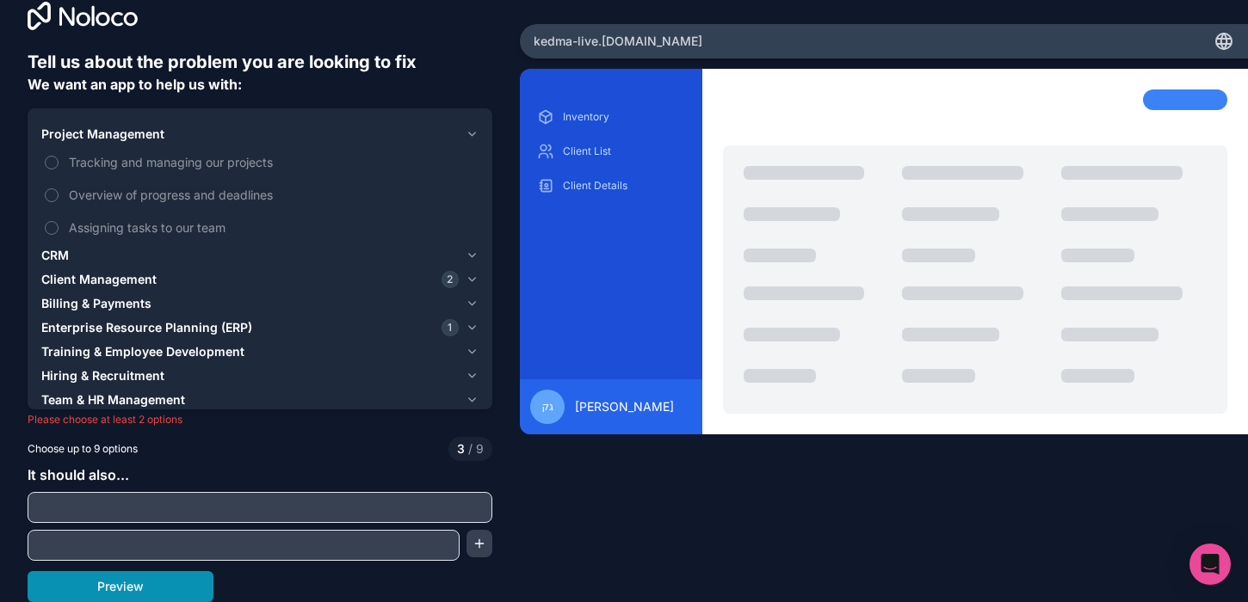
click at [194, 577] on button "Preview" at bounding box center [121, 586] width 186 height 31
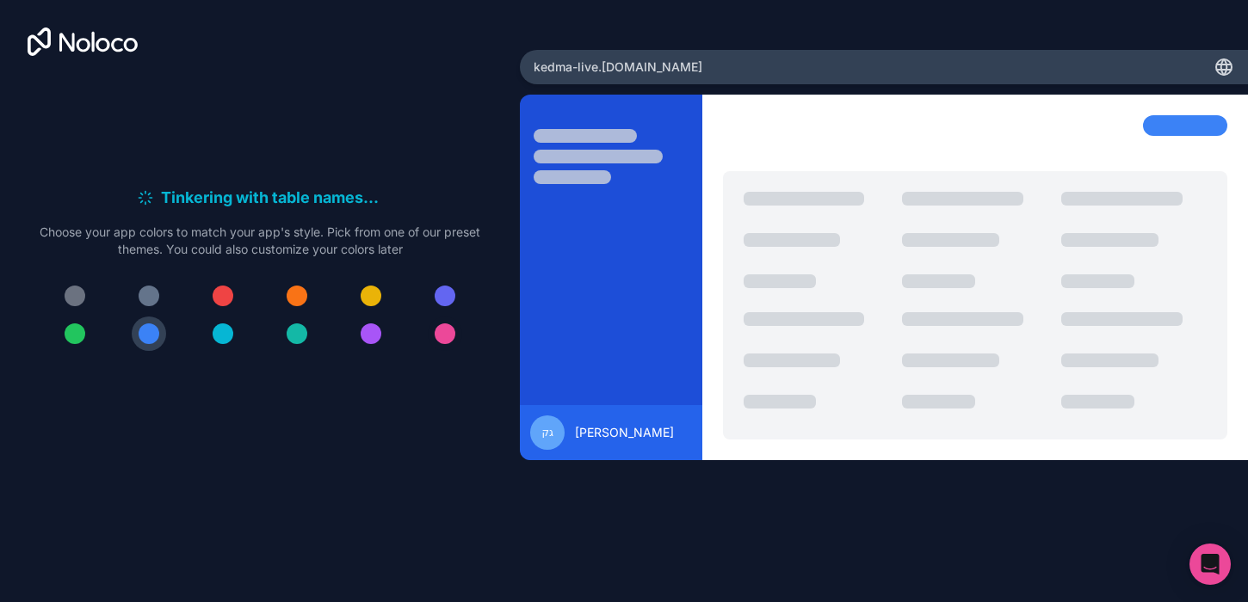
click at [453, 335] on div at bounding box center [444, 333] width 21 height 21
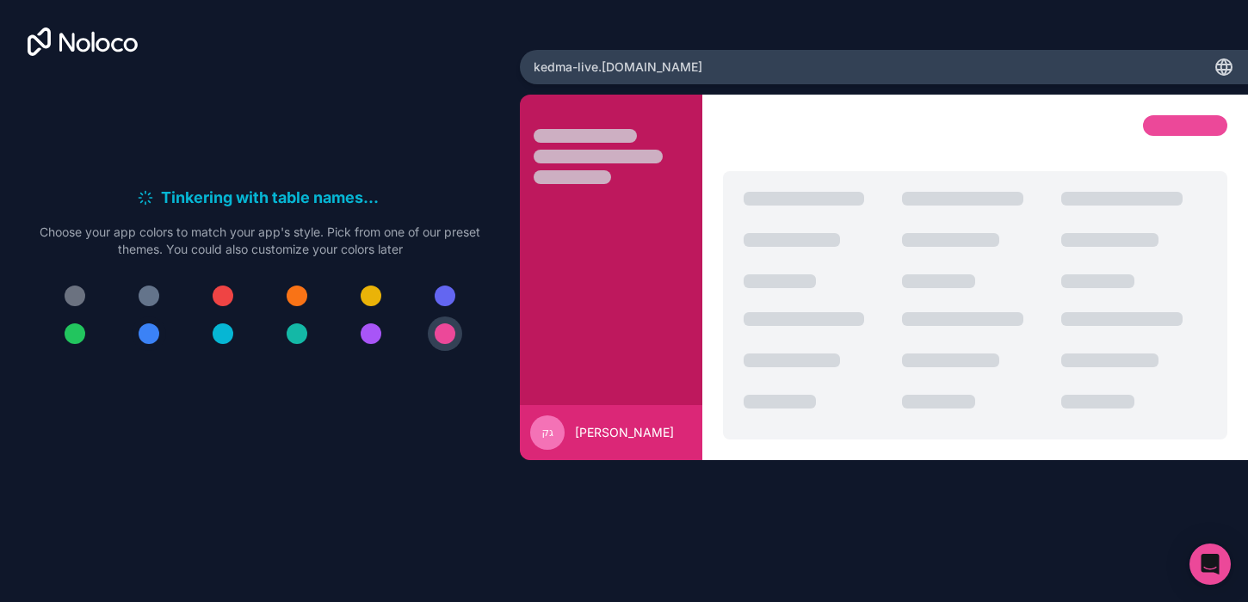
click at [145, 331] on div at bounding box center [149, 333] width 21 height 21
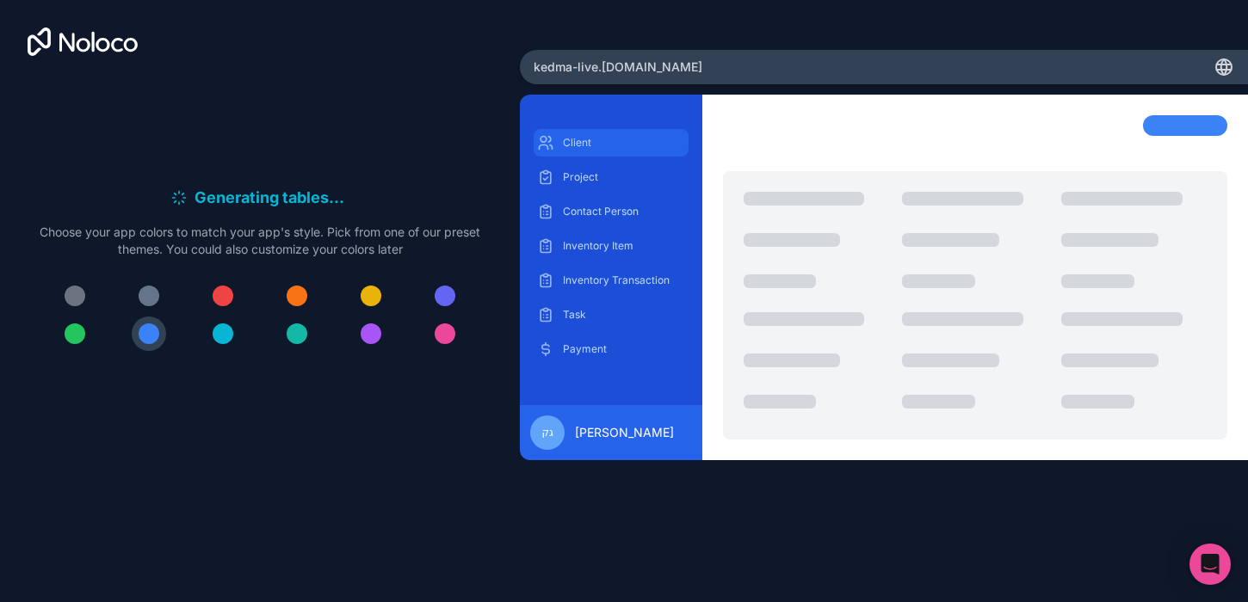
click at [631, 132] on div "Client" at bounding box center [610, 143] width 154 height 28
click at [620, 188] on div "Project" at bounding box center [610, 177] width 154 height 28
click at [1223, 563] on div "Open Intercom Messenger" at bounding box center [1210, 565] width 46 height 46
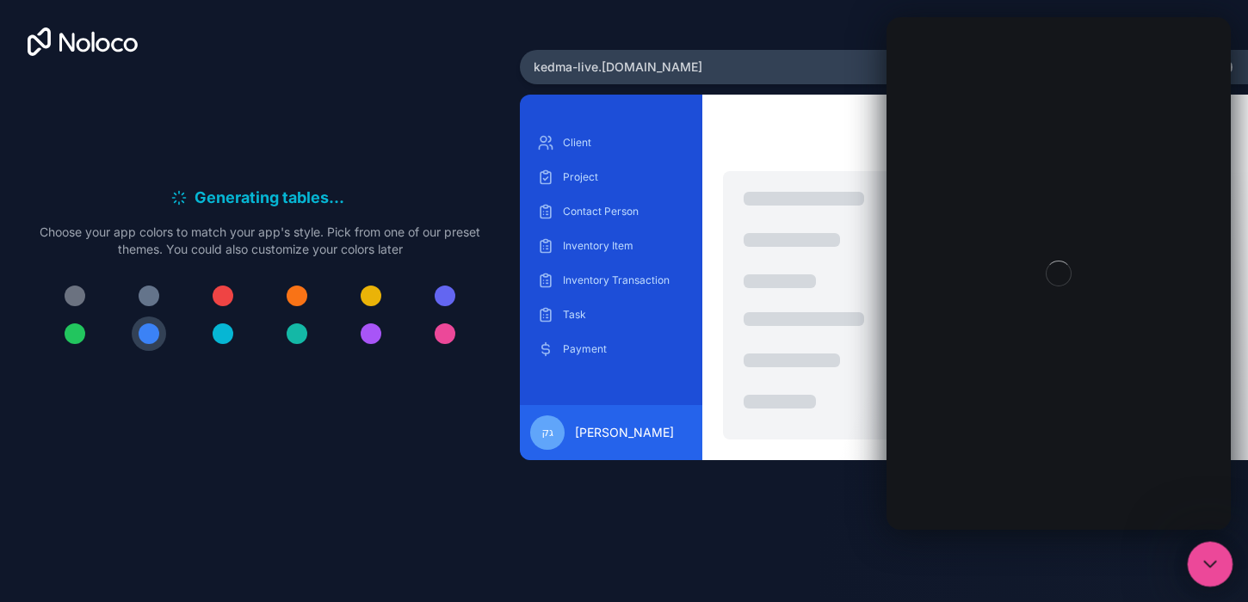
click at [1217, 563] on icon "Close Intercom Messenger" at bounding box center [1207, 561] width 21 height 21
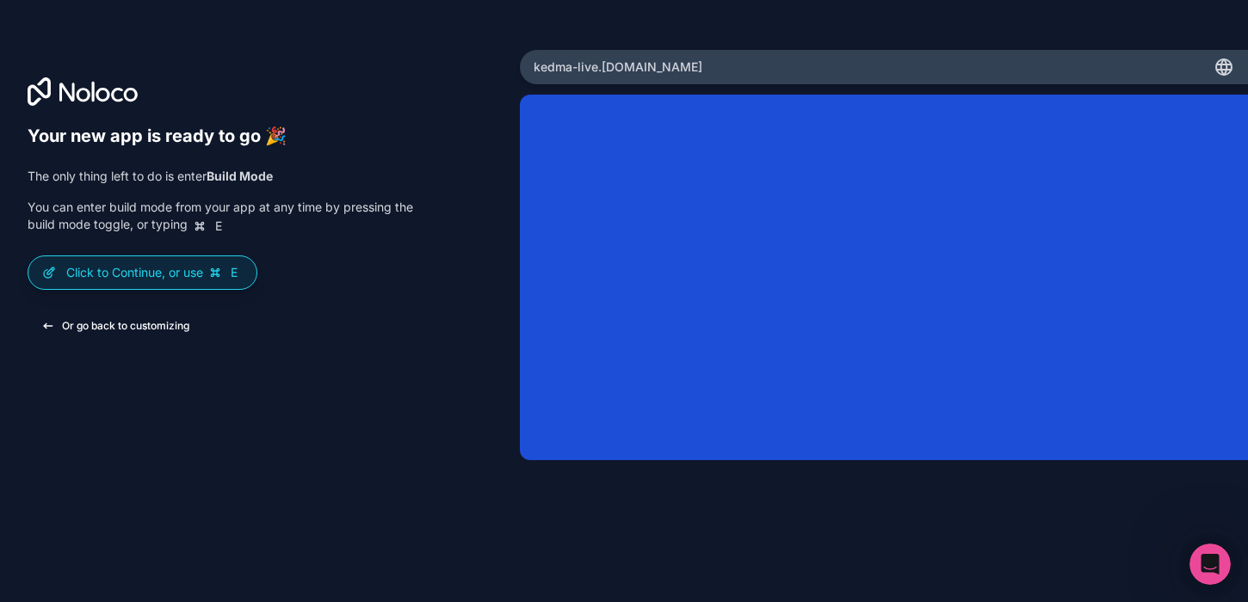
click at [92, 328] on button "Or go back to customizing" at bounding box center [116, 326] width 176 height 31
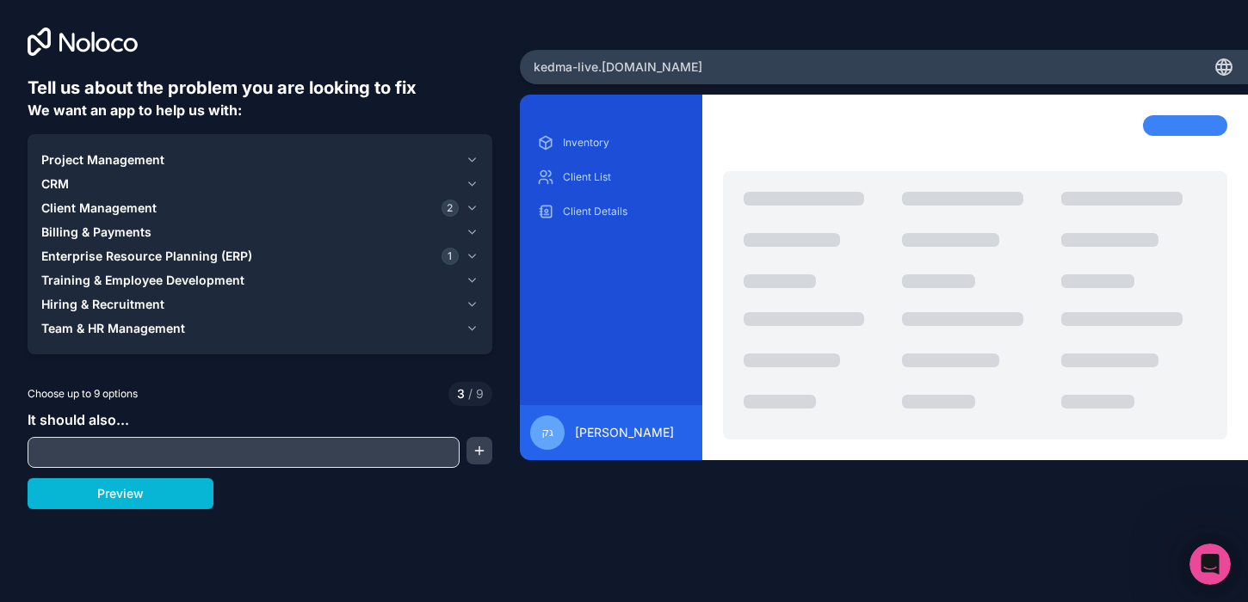
click at [121, 443] on input "text" at bounding box center [243, 453] width 423 height 24
click at [448, 217] on button "Client Management 2" at bounding box center [259, 208] width 437 height 24
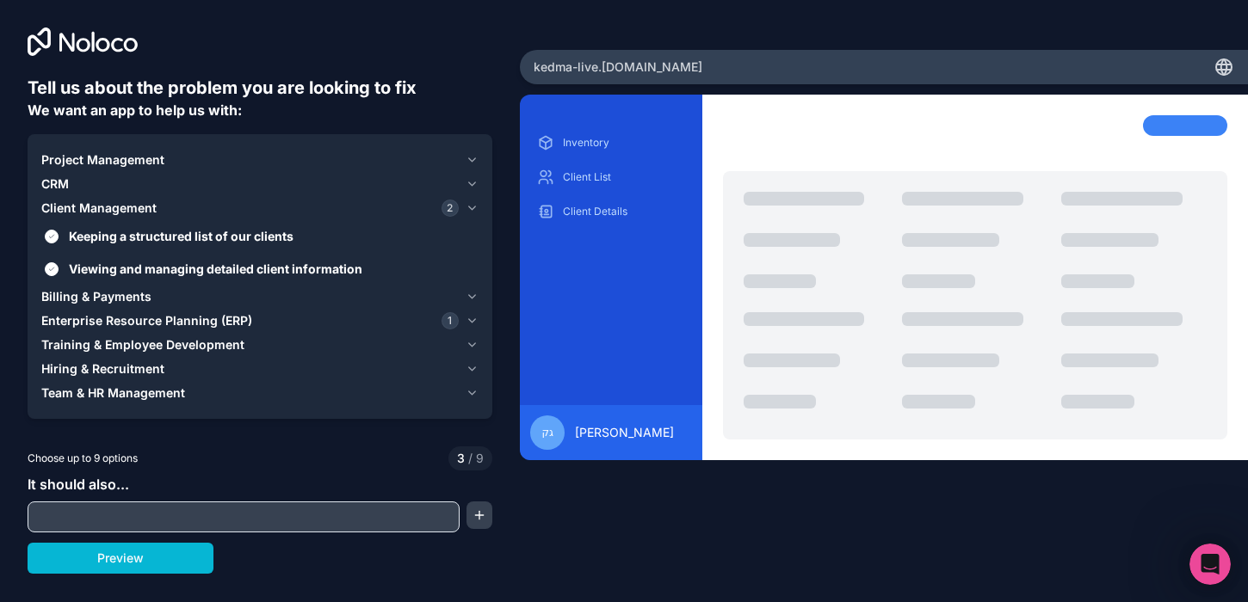
click at [459, 209] on button "Client Management 2" at bounding box center [259, 208] width 437 height 24
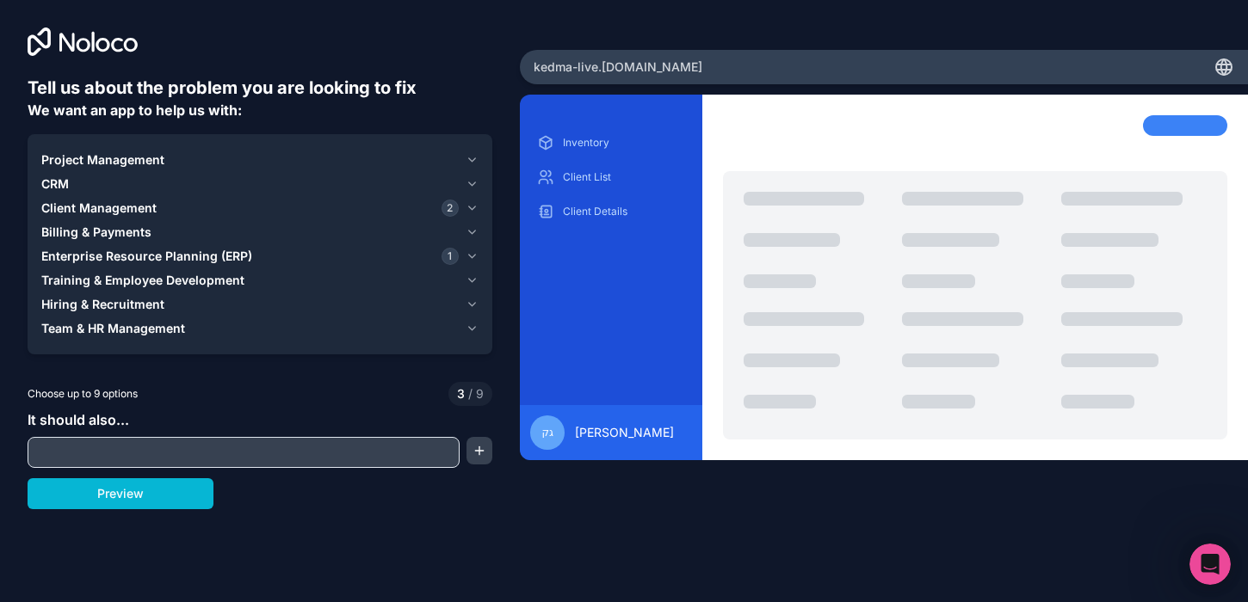
click at [406, 244] on button "Enterprise Resource Planning (ERP) 1" at bounding box center [259, 256] width 437 height 24
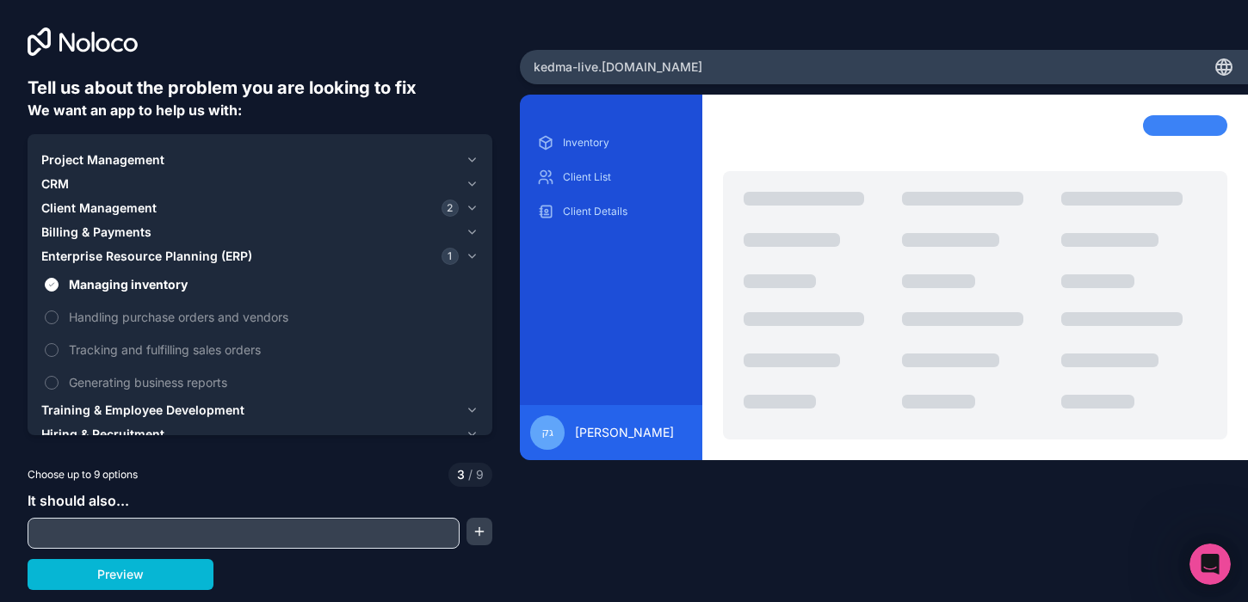
drag, startPoint x: 474, startPoint y: 206, endPoint x: 447, endPoint y: 209, distance: 26.8
click at [465, 207] on icon "button" at bounding box center [471, 208] width 13 height 14
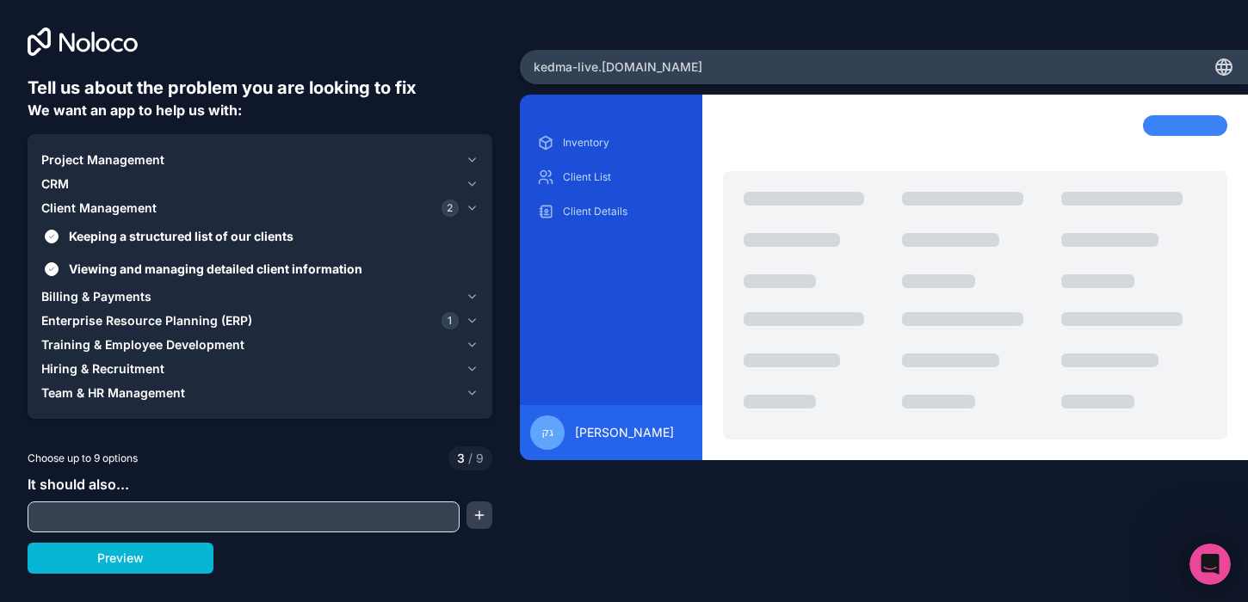
click at [464, 203] on button "Client Management 2" at bounding box center [259, 208] width 437 height 24
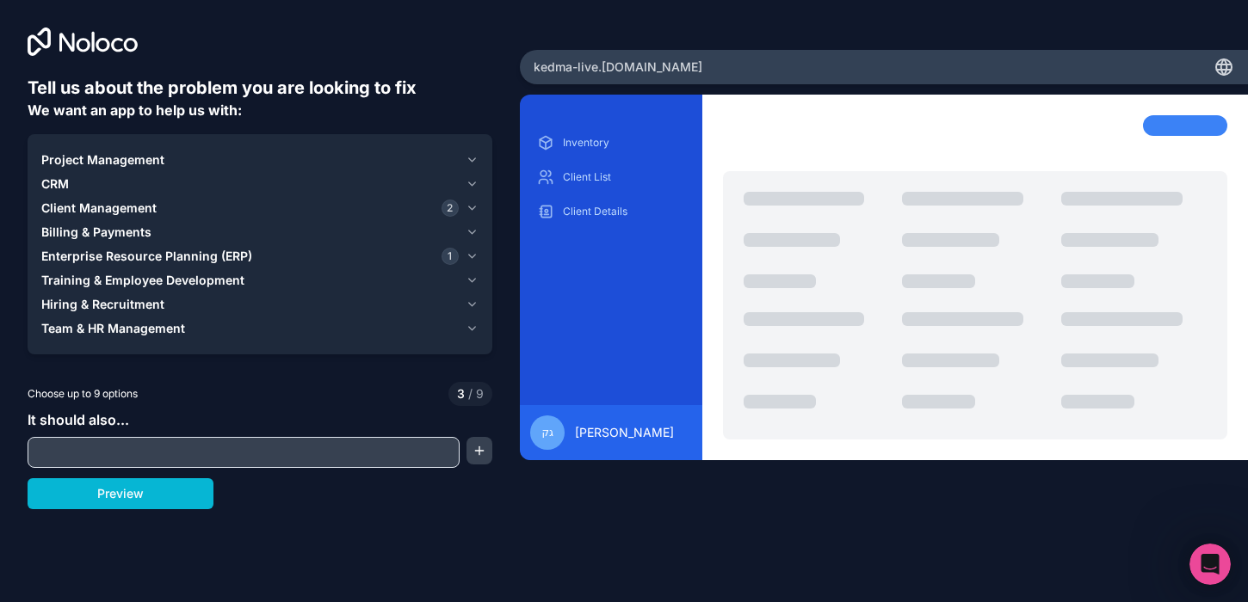
drag, startPoint x: 446, startPoint y: 208, endPoint x: 388, endPoint y: 208, distance: 57.6
click at [446, 208] on span "2" at bounding box center [449, 208] width 17 height 17
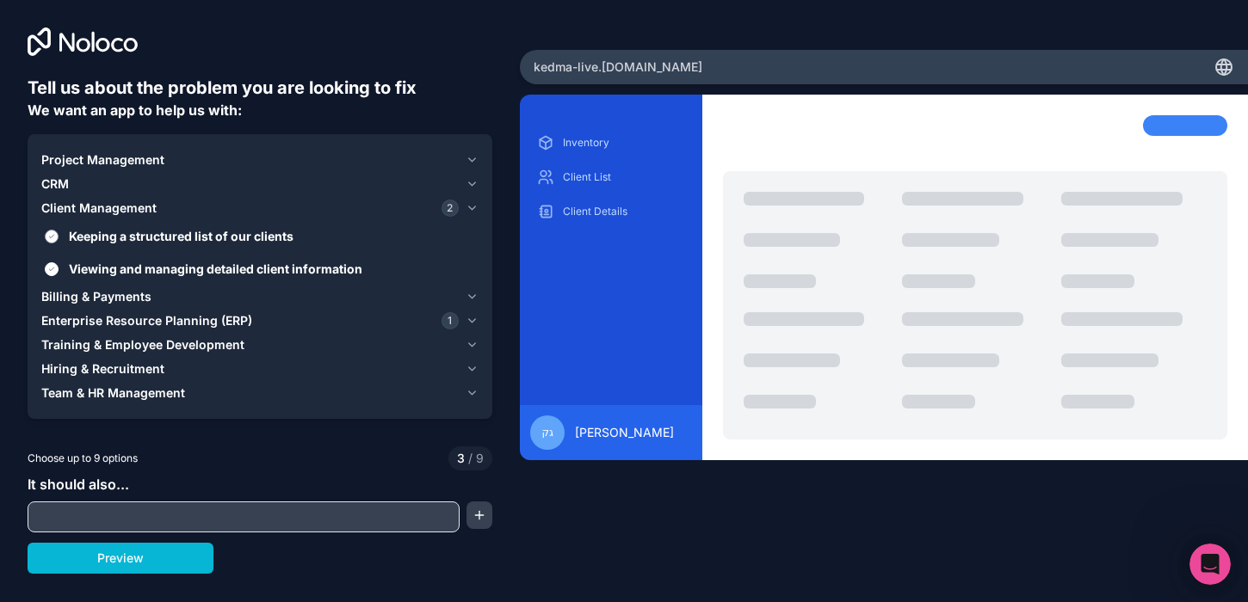
click at [85, 233] on span "Keeping a structured list of our clients" at bounding box center [272, 236] width 406 height 18
click at [59, 233] on button "Keeping a structured list of our clients" at bounding box center [52, 237] width 14 height 14
click at [95, 270] on span "Viewing and managing detailed client information" at bounding box center [272, 269] width 406 height 18
click at [59, 270] on button "Viewing and managing detailed client information" at bounding box center [52, 269] width 14 height 14
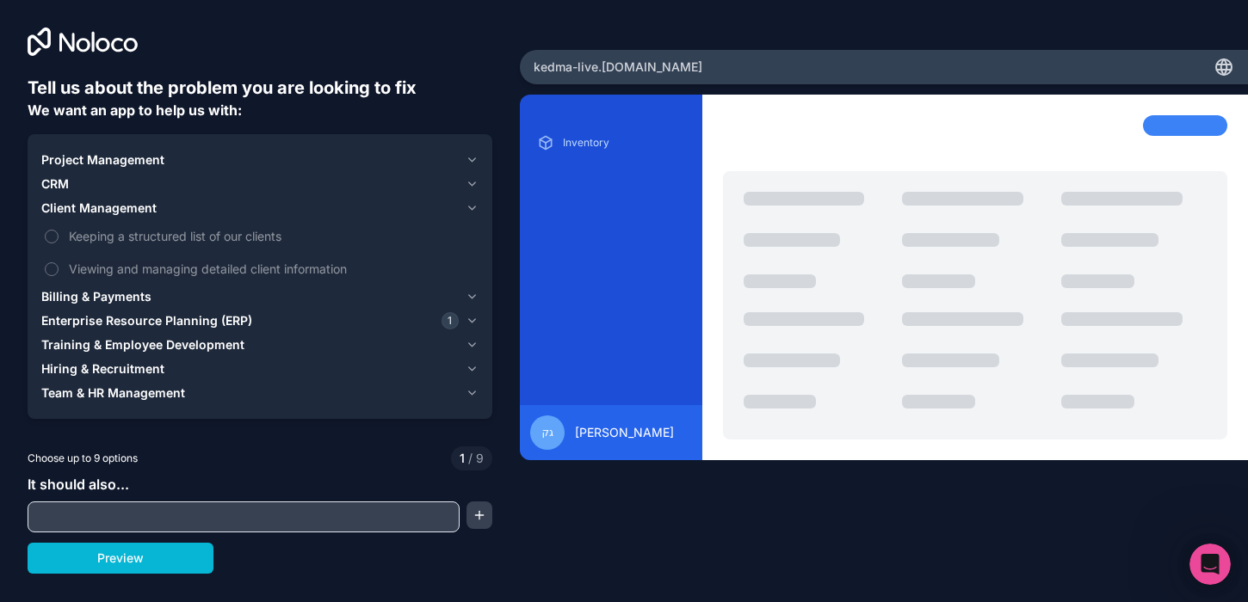
click at [449, 325] on span "1" at bounding box center [449, 320] width 17 height 17
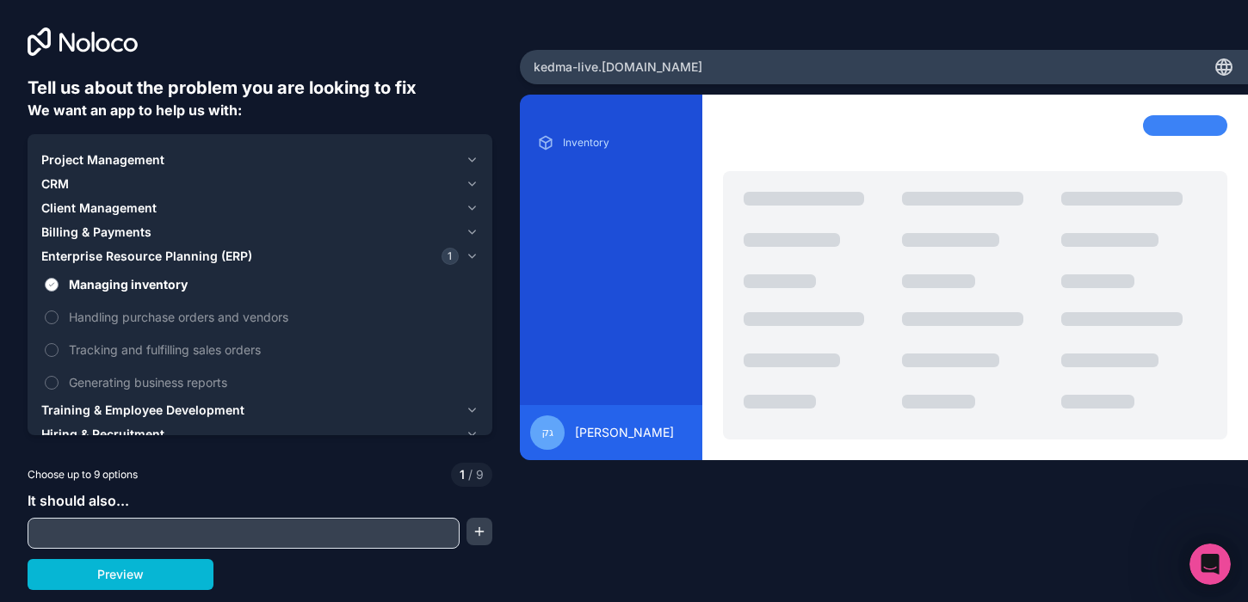
click at [157, 286] on span "Managing inventory" at bounding box center [272, 284] width 406 height 18
click at [59, 286] on button "Managing inventory" at bounding box center [52, 285] width 14 height 14
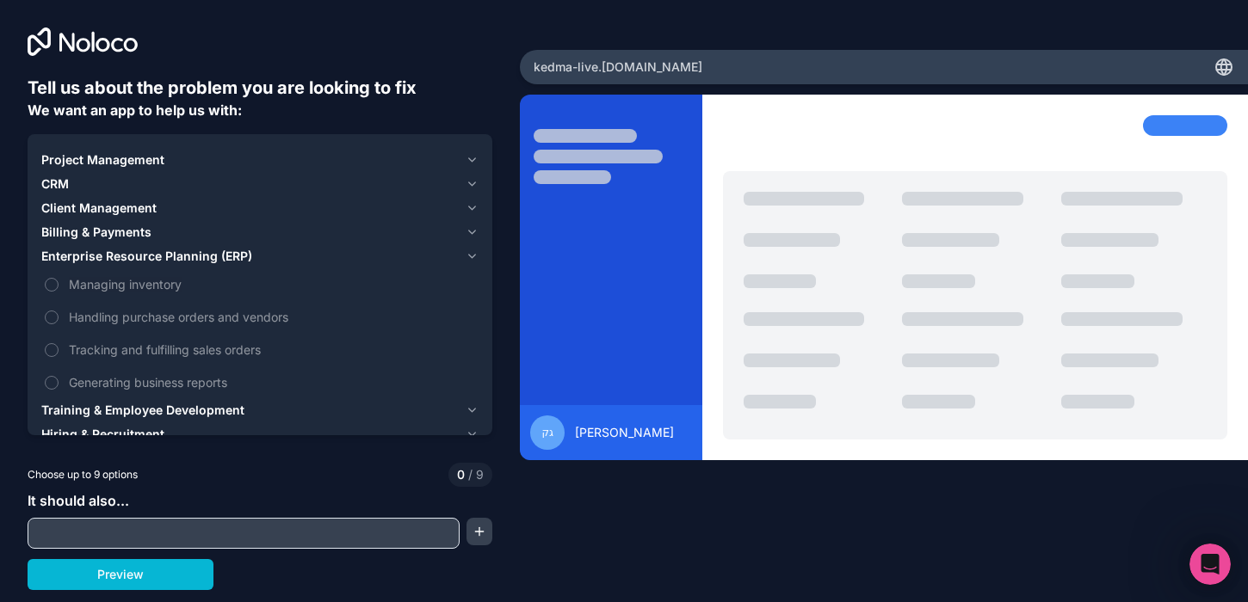
click at [192, 528] on input "text" at bounding box center [243, 533] width 423 height 24
click at [486, 535] on button "button" at bounding box center [479, 532] width 26 height 28
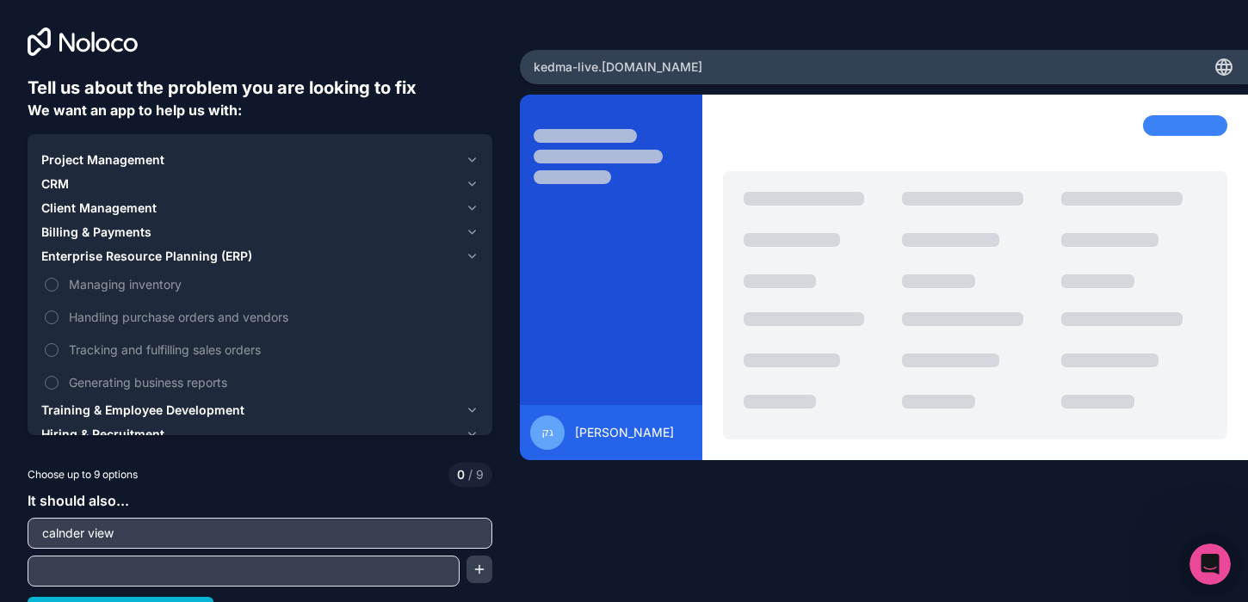
click at [170, 522] on input "calnder view" at bounding box center [260, 533] width 456 height 24
paste input "events, artists, clients, contacts, venues, event_artists, event_contacts."
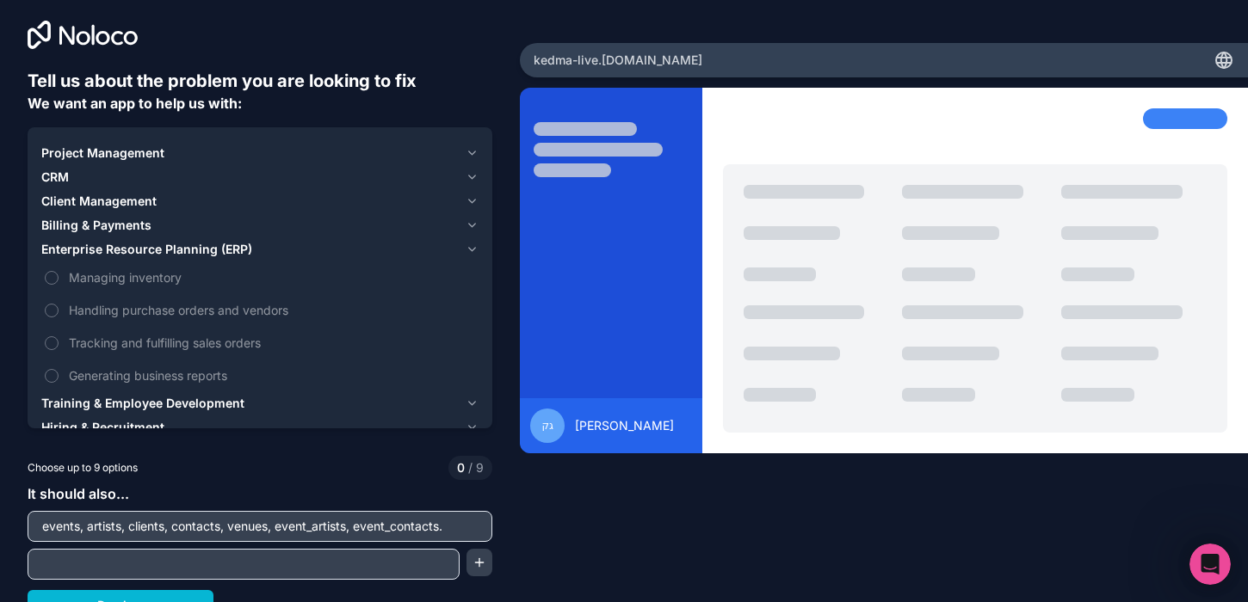
click at [89, 530] on input "events, artists, clients, contacts, venues, event_artists, event_contacts." at bounding box center [260, 526] width 456 height 24
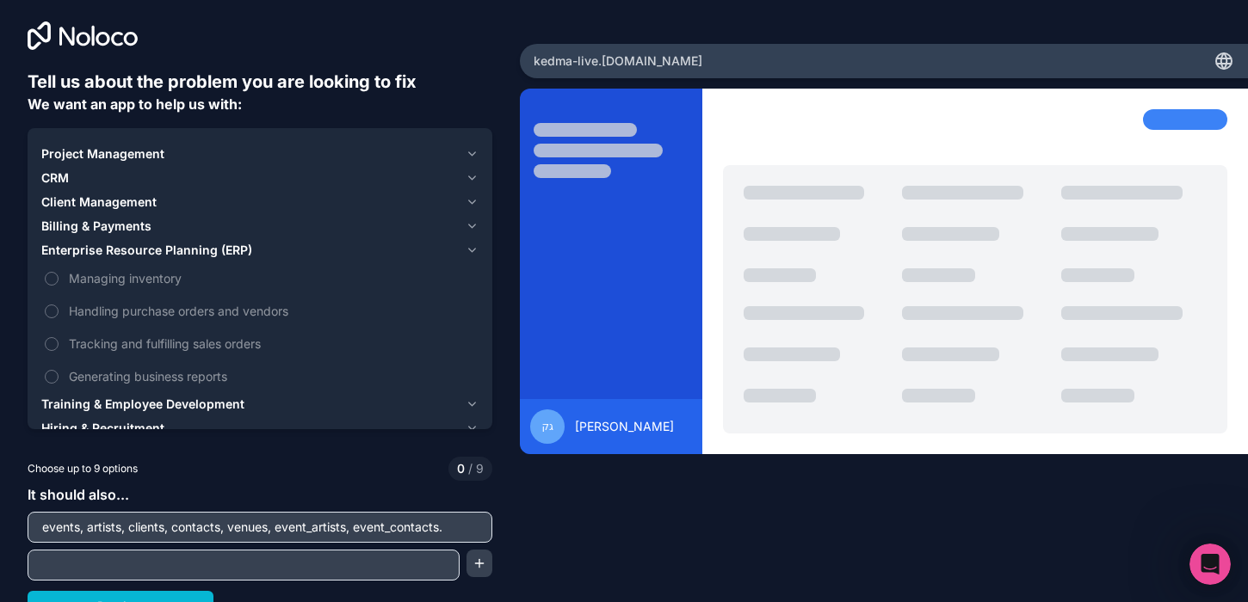
scroll to position [4, 0]
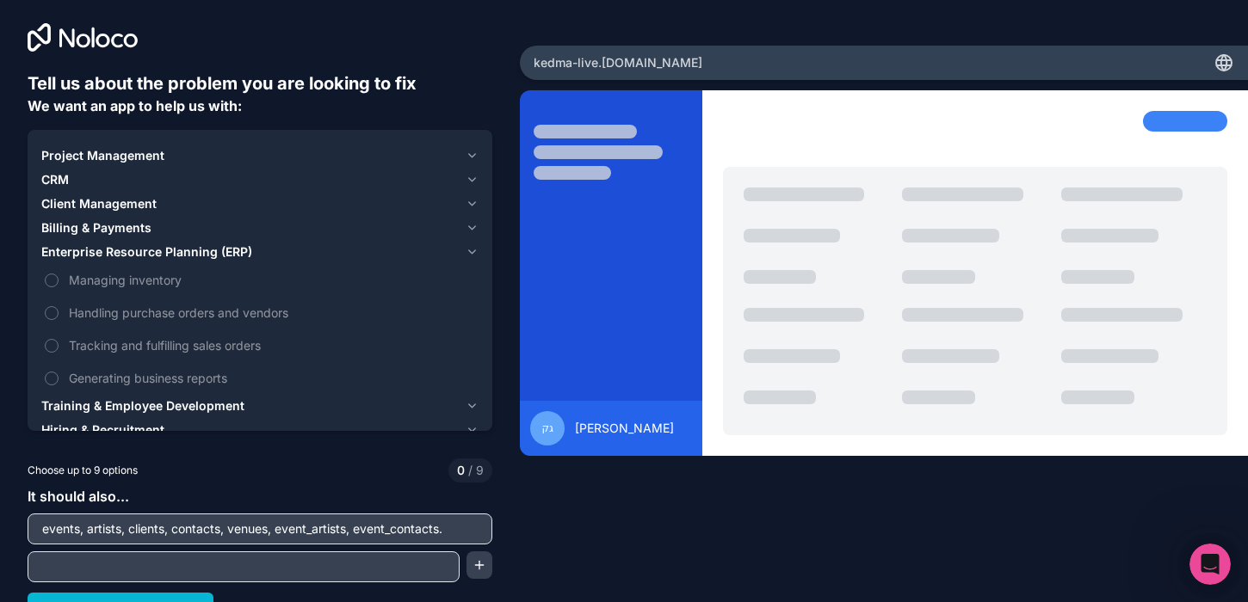
drag, startPoint x: 105, startPoint y: 532, endPoint x: 123, endPoint y: 532, distance: 18.1
click at [123, 532] on input "events, artists, clients, contacts, venues, event_artists, event_contacts." at bounding box center [260, 529] width 456 height 24
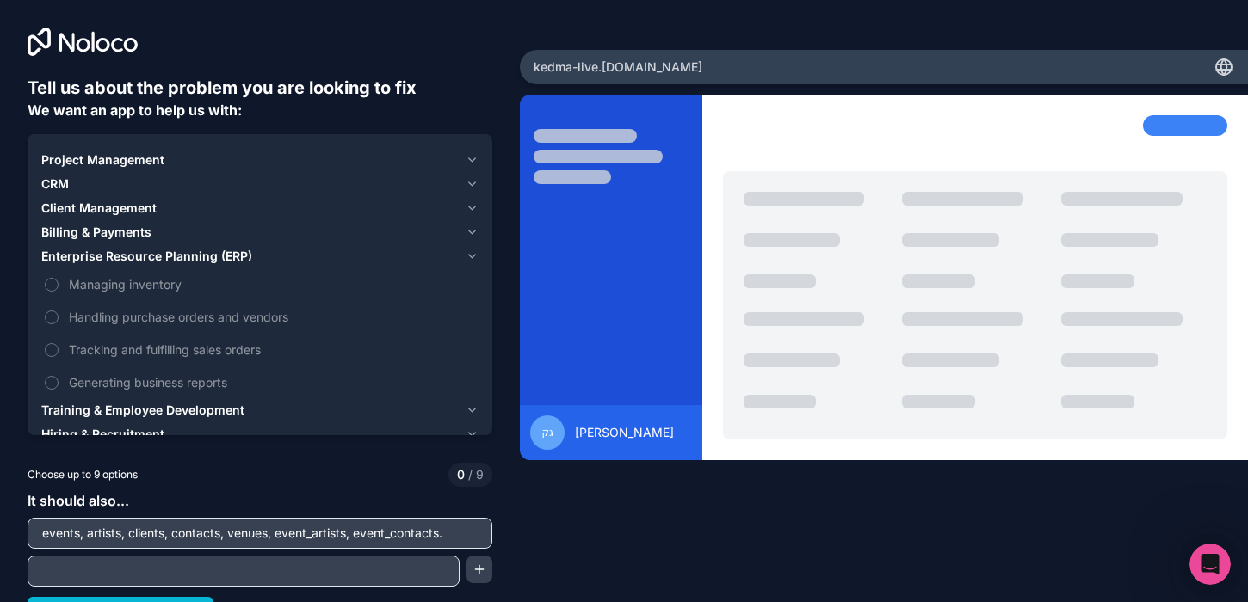
type input "events, artists, clients, contacts, venues, event_artists, event_contacts."
click at [280, 562] on input "text" at bounding box center [243, 571] width 423 height 24
type input "t"
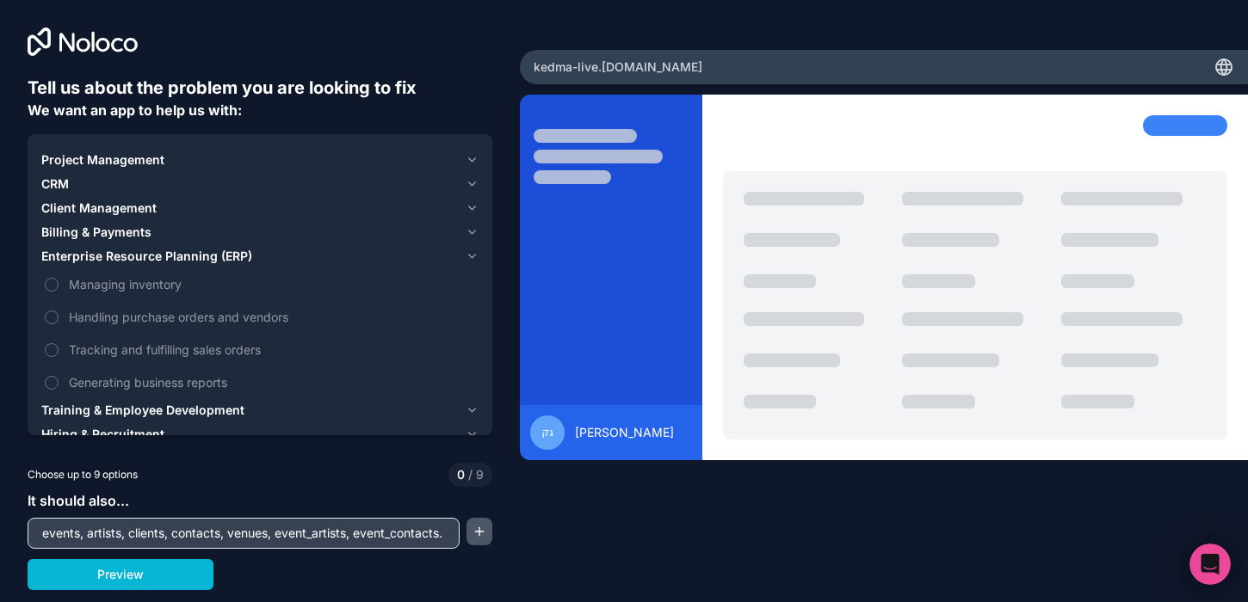
click at [477, 537] on button "button" at bounding box center [479, 532] width 26 height 28
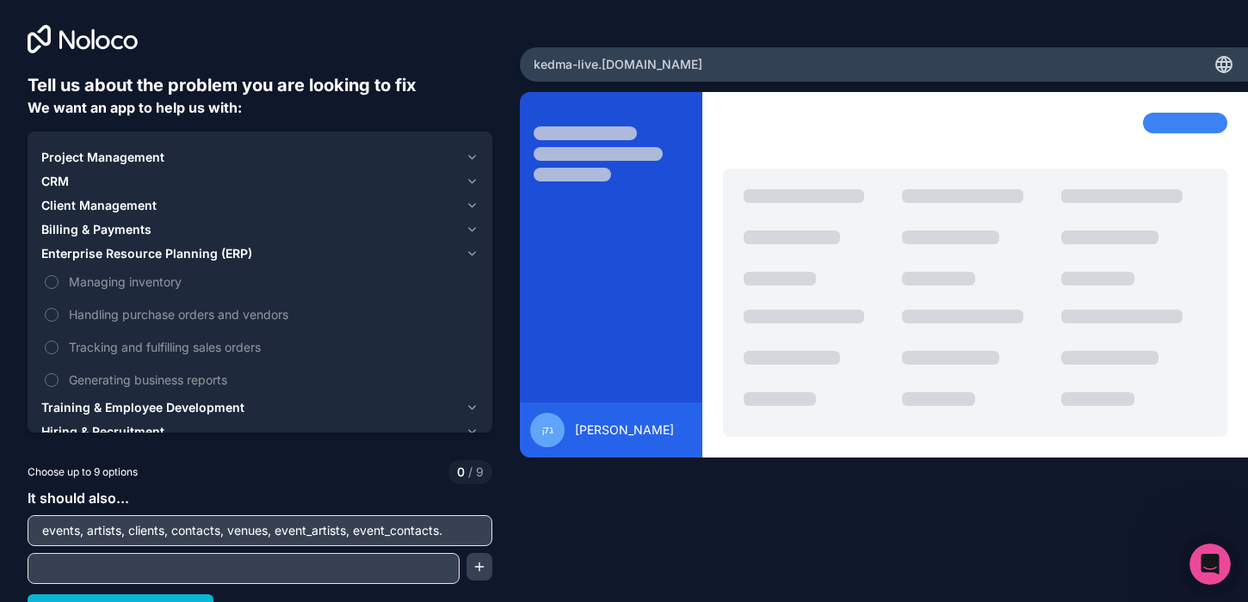
click at [300, 563] on input "text" at bounding box center [243, 569] width 423 height 24
type input "א"
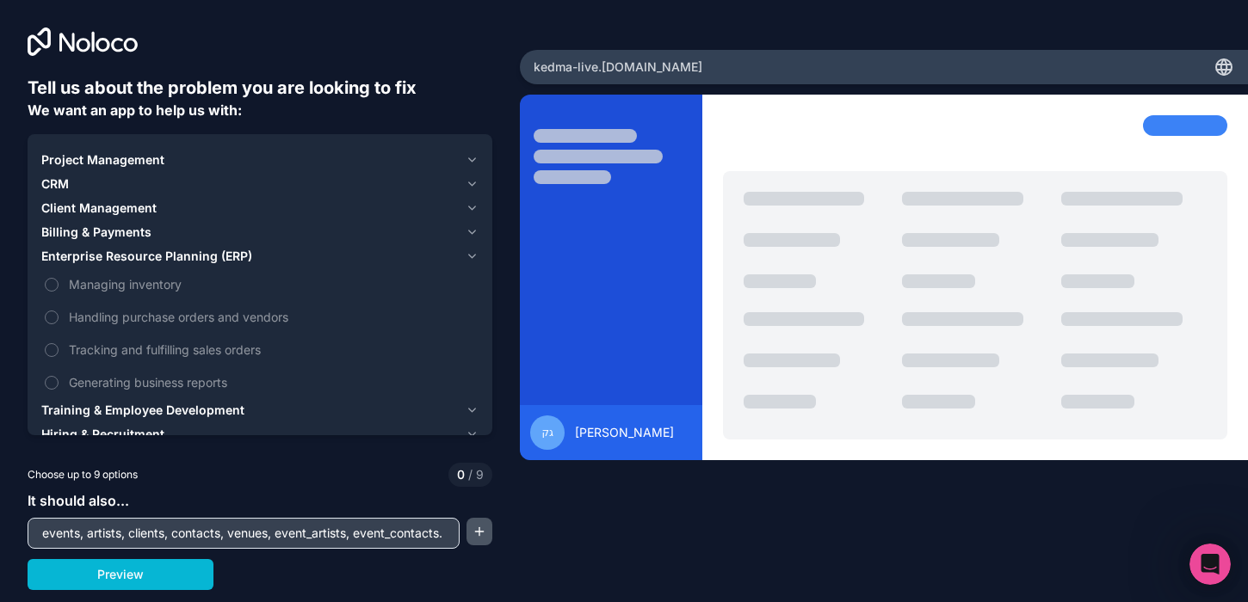
click at [471, 544] on button "button" at bounding box center [479, 532] width 26 height 28
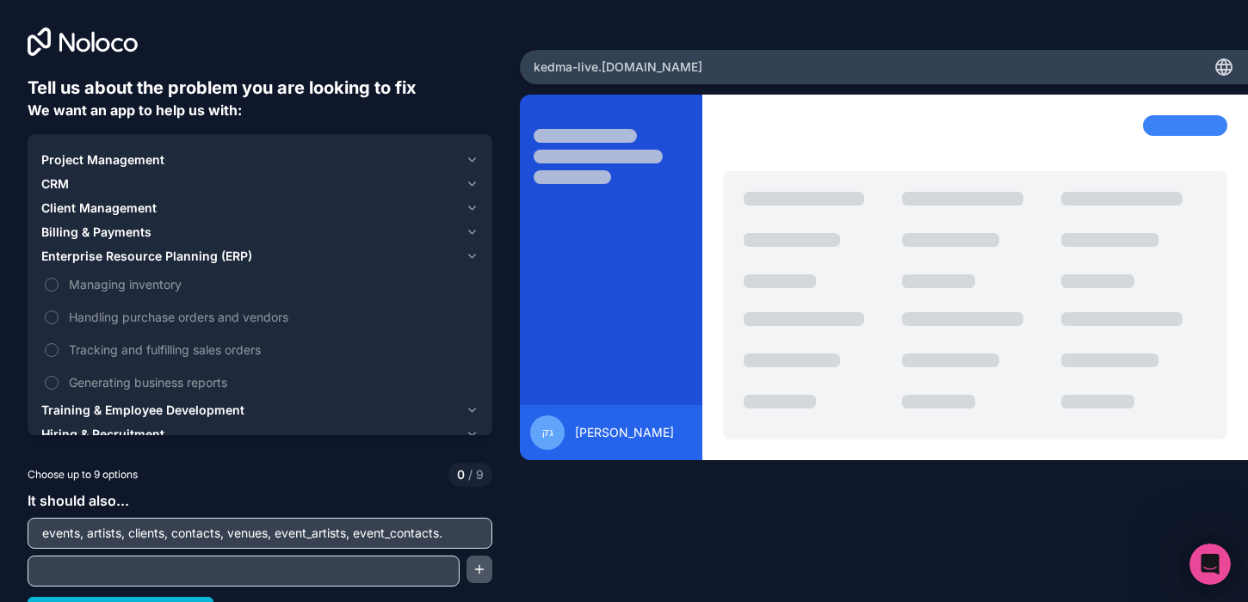
click at [474, 570] on button "button" at bounding box center [479, 570] width 26 height 28
click at [452, 535] on input "events, artists, clients, contacts, venues, event_artists, event_contacts." at bounding box center [260, 533] width 456 height 24
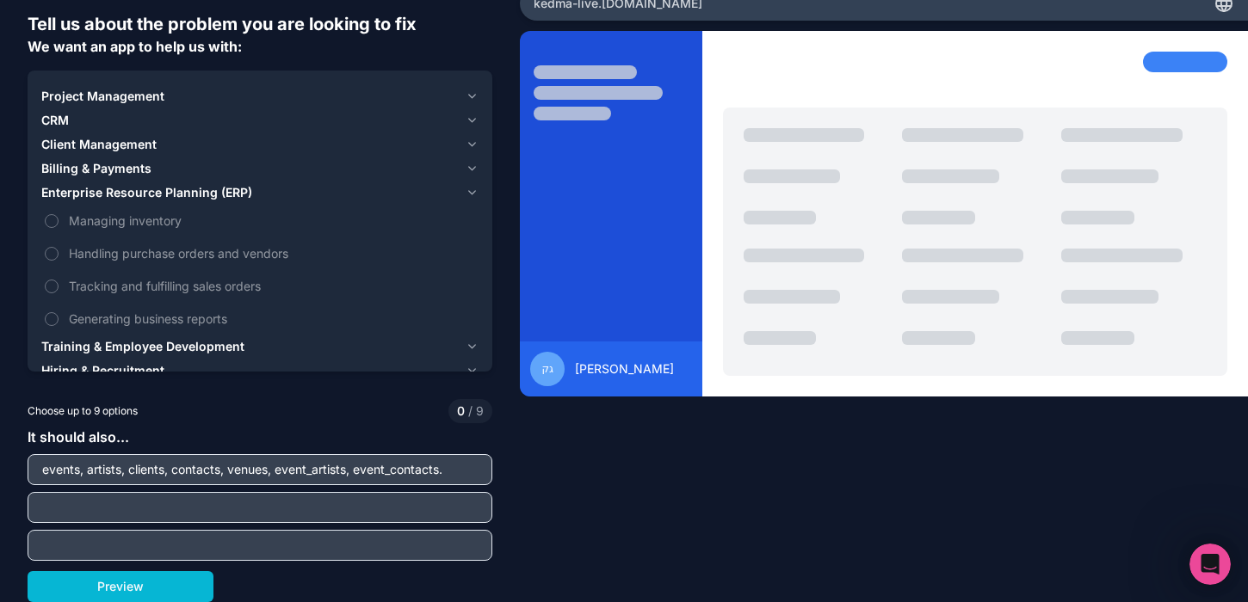
click at [469, 535] on input "text" at bounding box center [260, 545] width 456 height 24
drag, startPoint x: 475, startPoint y: 471, endPoint x: 167, endPoint y: 485, distance: 308.4
click at [163, 482] on div "events, artists, clients, contacts, venues, event_artists, event_contacts." at bounding box center [260, 469] width 465 height 31
drag, startPoint x: 87, startPoint y: 472, endPoint x: 482, endPoint y: 470, distance: 394.9
click at [482, 470] on input "events, artists, clients, contacts, venues, event_artists, event_contacts." at bounding box center [260, 470] width 456 height 24
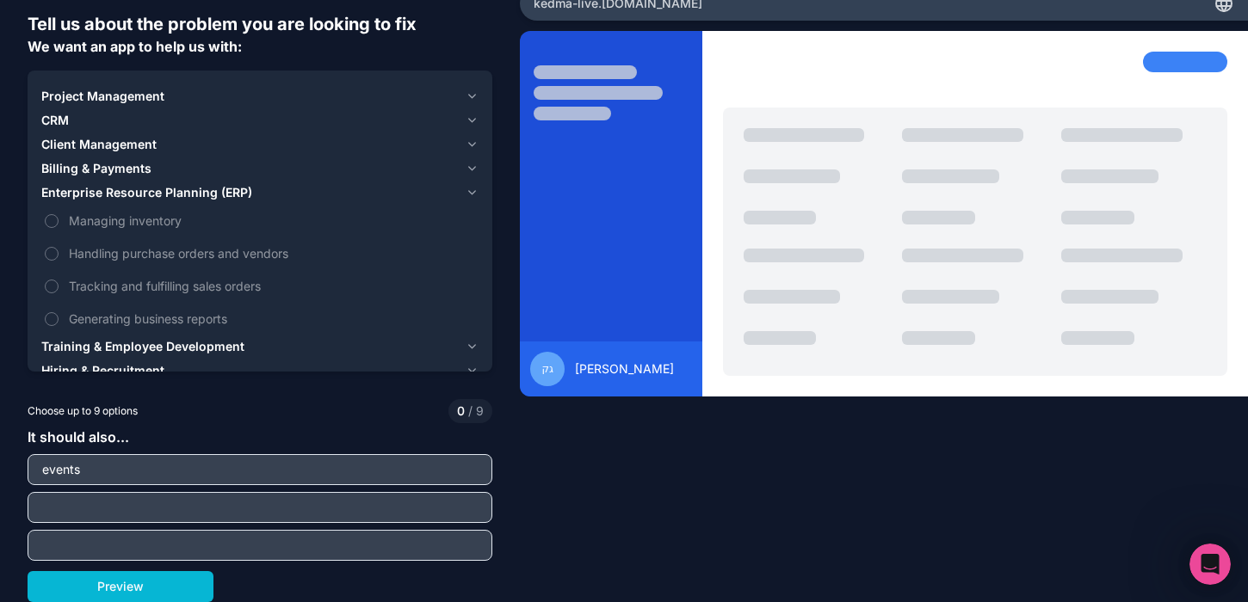
type input "events"
click at [377, 503] on input "text" at bounding box center [260, 508] width 456 height 24
paste input "artists, clients, contacts, venues, event_artists, event_contacts."
drag, startPoint x: 423, startPoint y: 504, endPoint x: 91, endPoint y: 511, distance: 332.2
click at [84, 511] on input "artists, clients, contacts, venues, event_artists, event_contacts." at bounding box center [260, 508] width 456 height 24
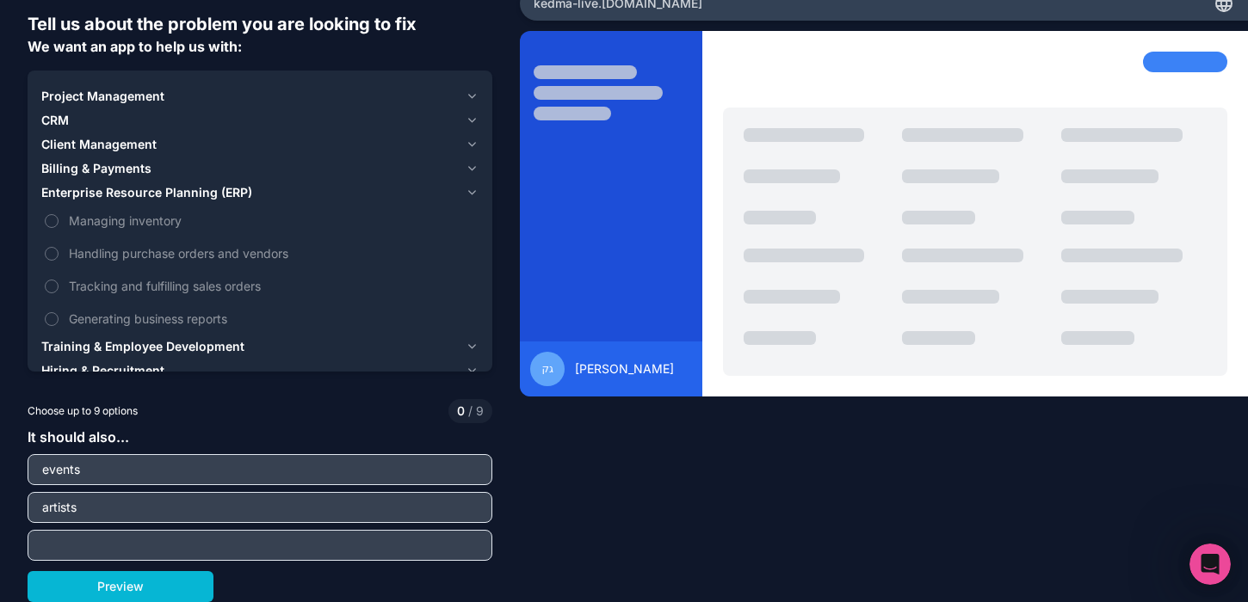
type input "artists"
click at [107, 545] on input "text" at bounding box center [260, 545] width 456 height 24
paste input "clients, contacts, venues, event_artists, event_contacts."
click at [510, 543] on div "Tell us about the problem you are looking to fix We want an app to help us with…" at bounding box center [624, 301] width 1248 height 602
drag, startPoint x: 391, startPoint y: 558, endPoint x: 157, endPoint y: 551, distance: 233.2
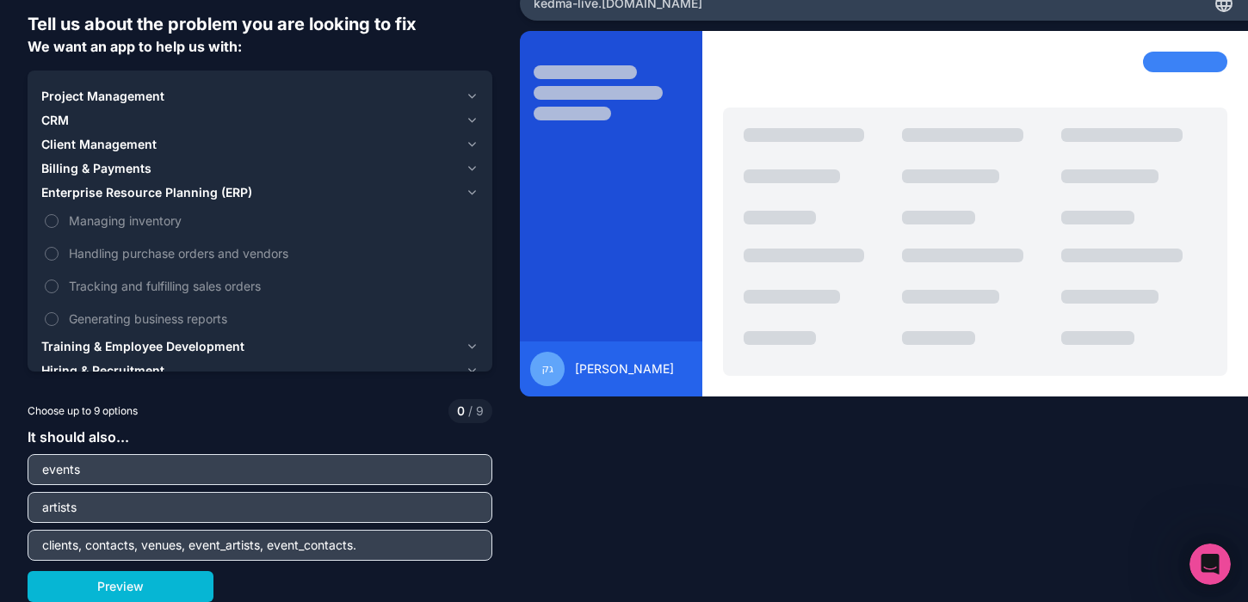
click at [122, 554] on div "clients, contacts, venues, event_artists, event_contacts." at bounding box center [260, 545] width 465 height 31
drag, startPoint x: 376, startPoint y: 551, endPoint x: 89, endPoint y: 540, distance: 286.7
click at [89, 540] on input "clients, contacts, venues, event_artists, event_contacts." at bounding box center [260, 545] width 456 height 24
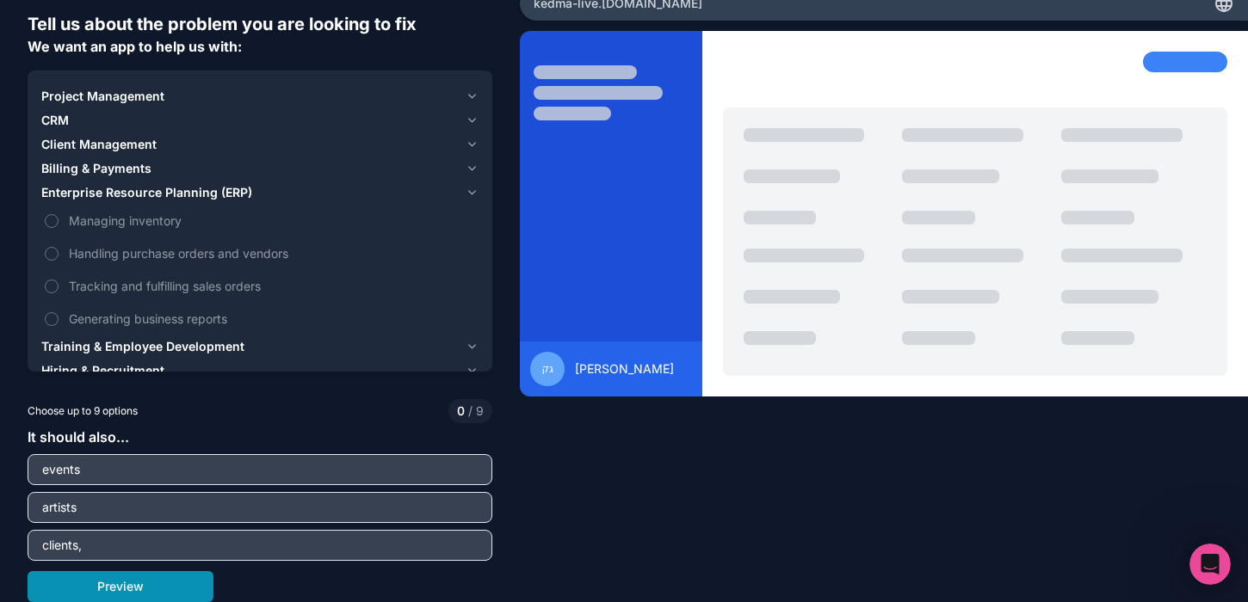
click at [150, 582] on button "Preview" at bounding box center [121, 586] width 186 height 31
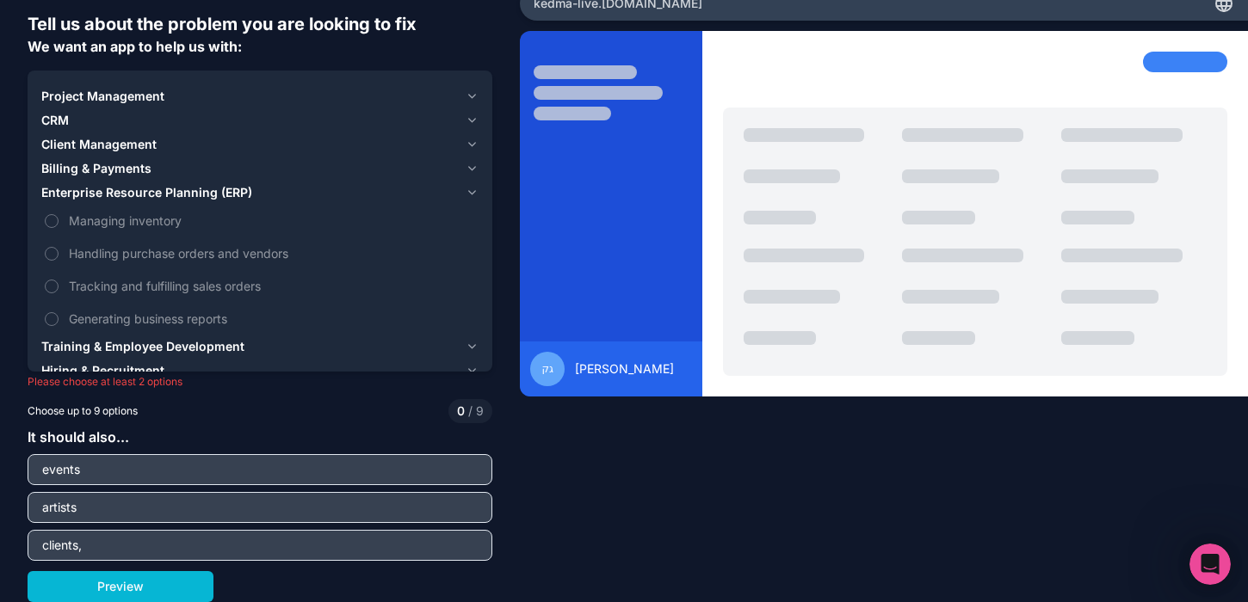
click at [126, 543] on input "clients," at bounding box center [260, 545] width 456 height 24
type input "clients,"
click at [167, 399] on div "Choose up to 9 options 0 / 9" at bounding box center [260, 411] width 465 height 24
click at [59, 116] on span "CRM" at bounding box center [55, 120] width 28 height 17
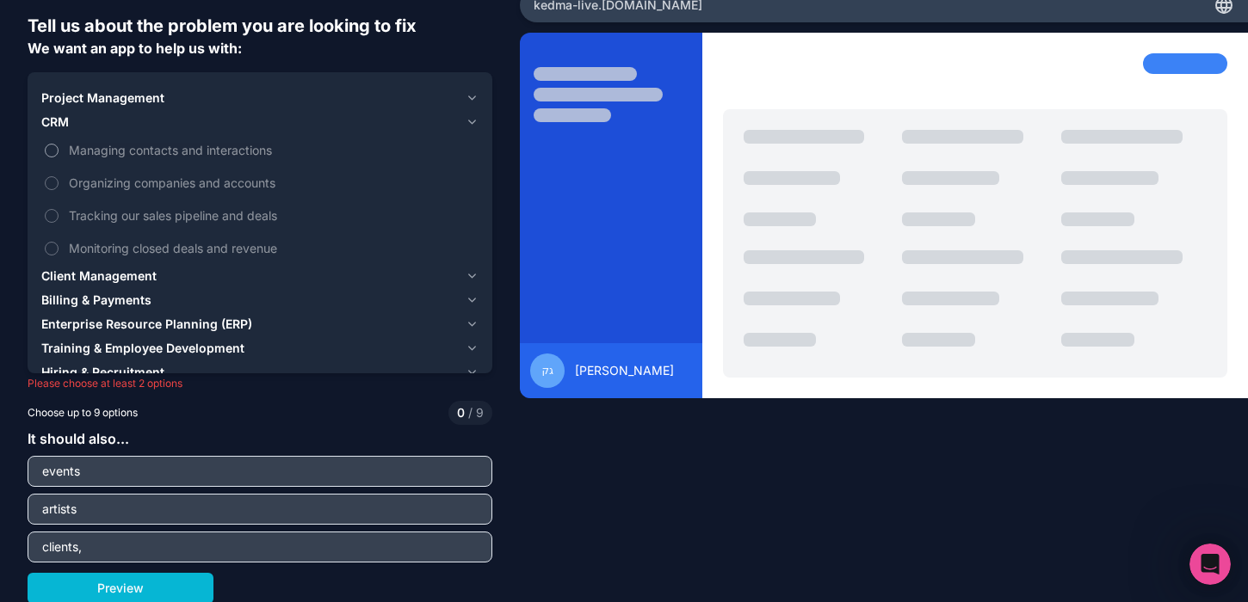
click at [47, 159] on label "Managing contacts and interactions" at bounding box center [259, 150] width 437 height 32
click at [47, 157] on button "Managing contacts and interactions" at bounding box center [52, 151] width 14 height 14
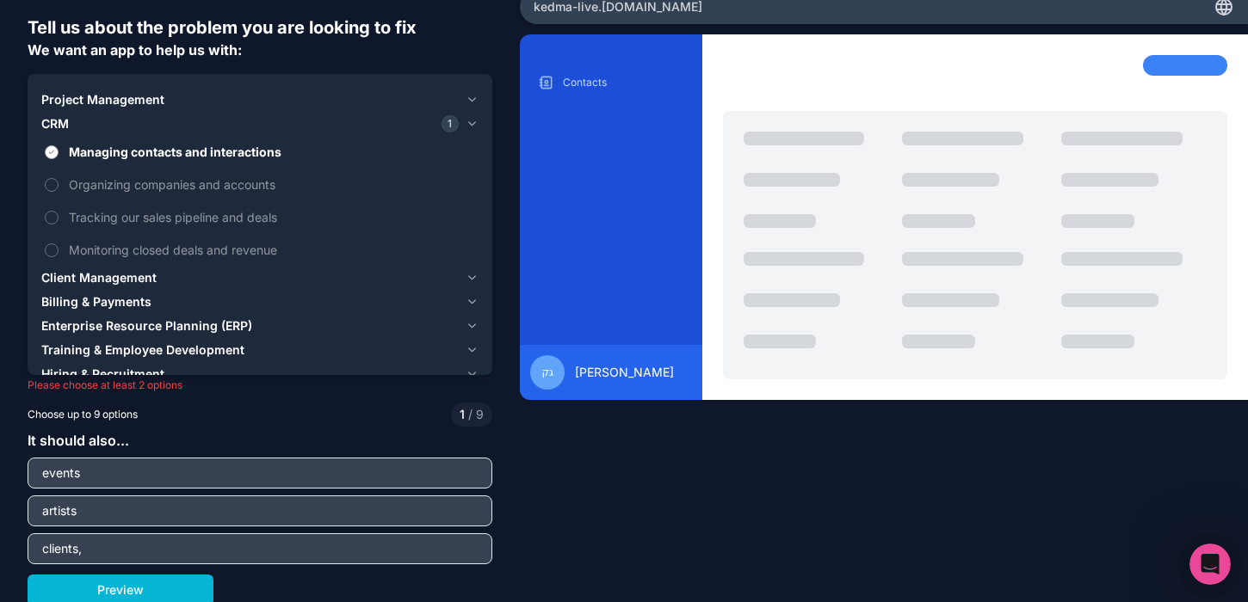
scroll to position [58, 0]
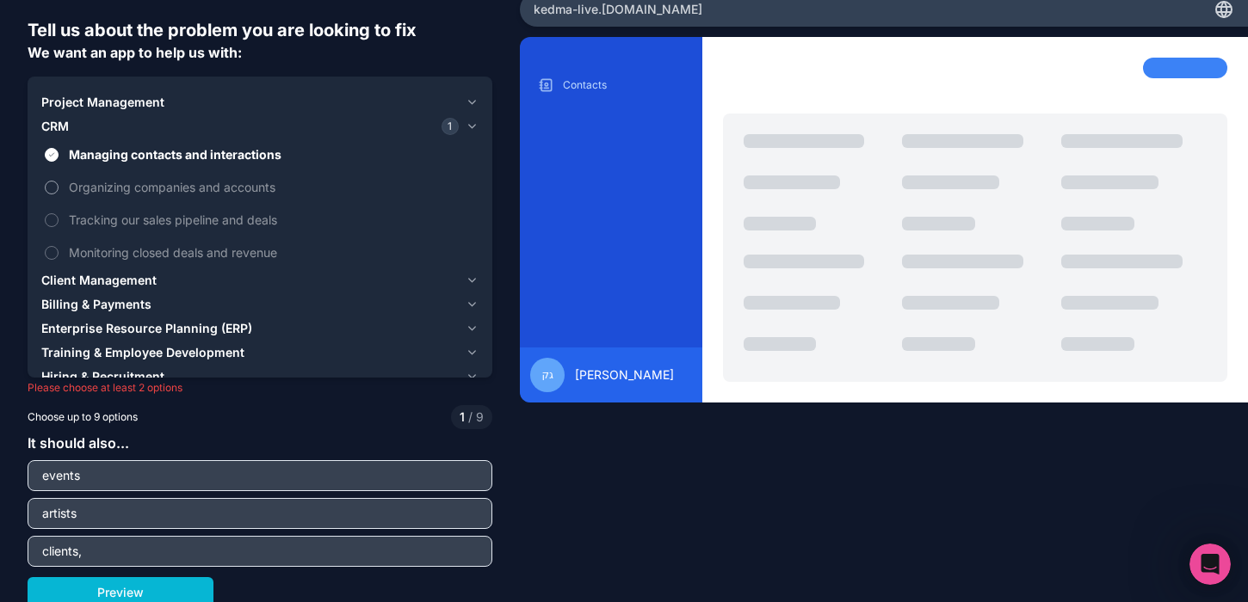
click at [56, 183] on button "Organizing companies and accounts" at bounding box center [52, 188] width 14 height 14
click at [102, 290] on button "Client Management" at bounding box center [259, 280] width 437 height 24
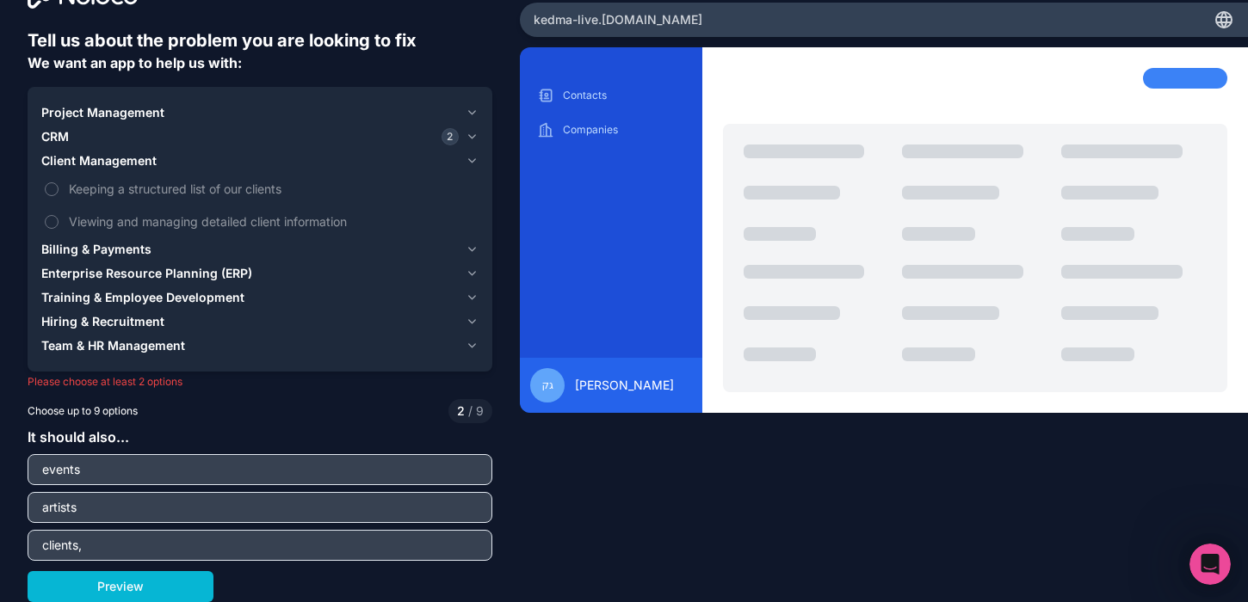
scroll to position [47, 0]
click at [62, 182] on label "Keeping a structured list of our clients" at bounding box center [259, 189] width 437 height 32
click at [59, 182] on button "Keeping a structured list of our clients" at bounding box center [52, 189] width 14 height 14
click at [78, 252] on span "Billing & Payments" at bounding box center [96, 249] width 110 height 17
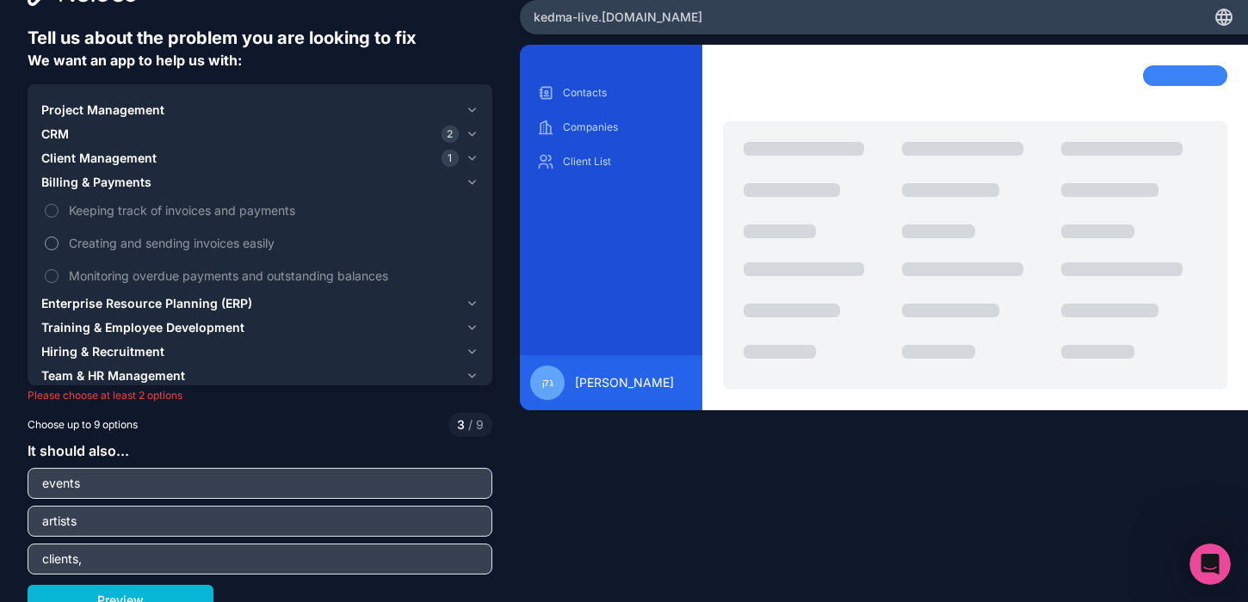
click at [47, 242] on button "Creating and sending invoices easily" at bounding box center [52, 244] width 14 height 14
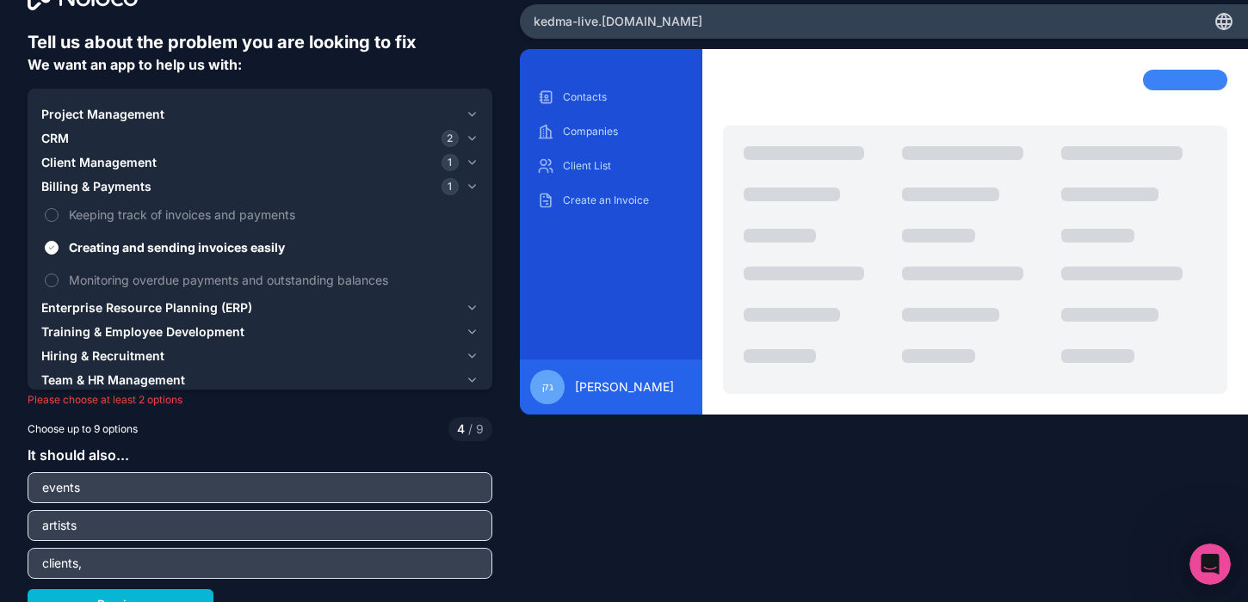
scroll to position [64, 0]
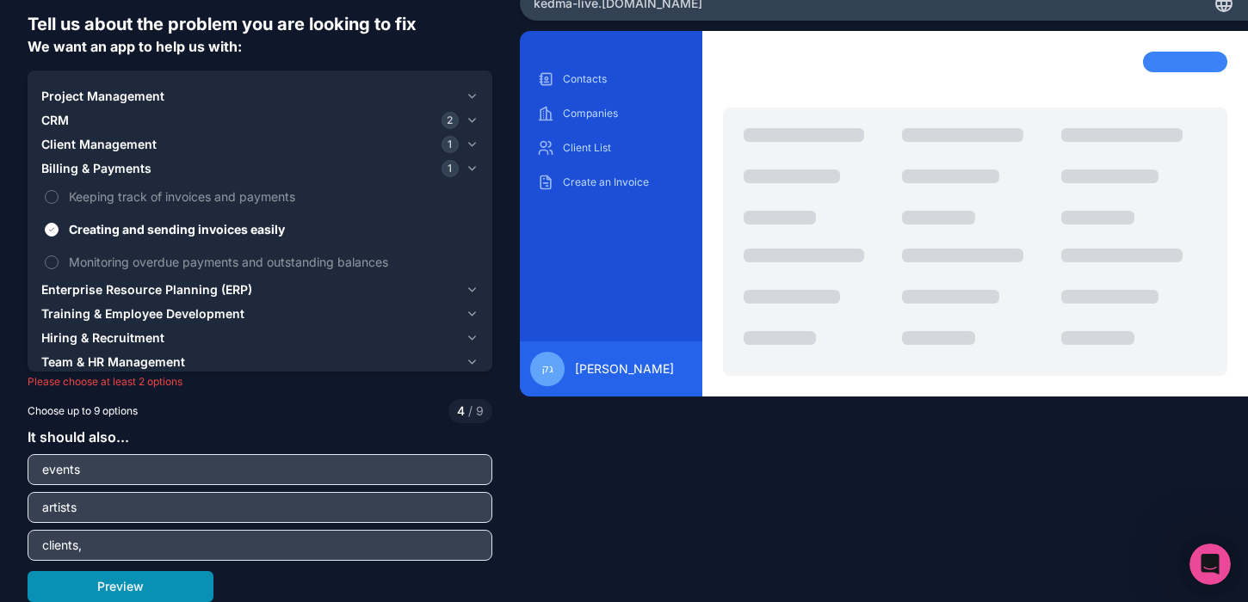
click at [153, 593] on button "Preview" at bounding box center [121, 586] width 186 height 31
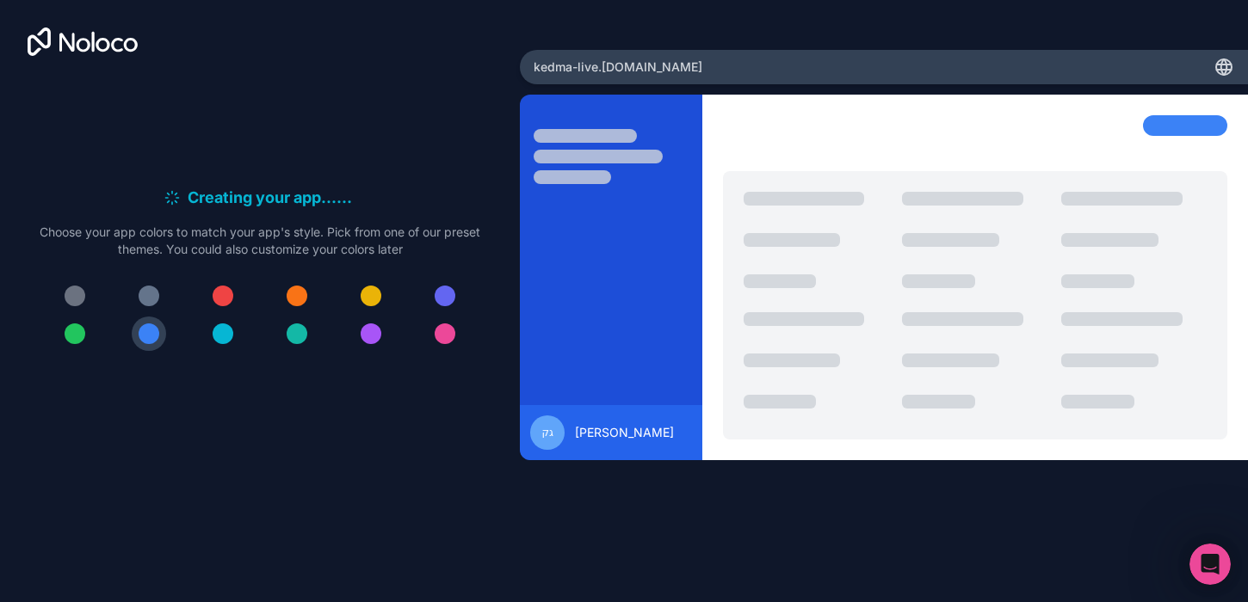
scroll to position [0, 0]
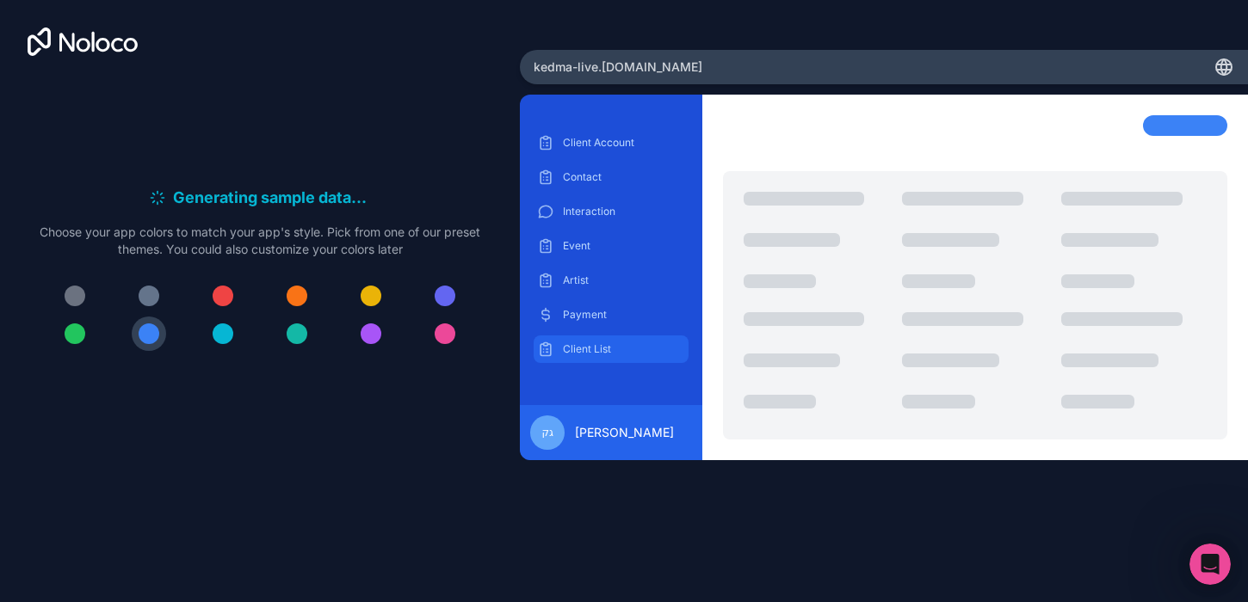
click at [575, 357] on div "Client List" at bounding box center [610, 350] width 154 height 28
click at [618, 176] on p "Contact" at bounding box center [623, 177] width 121 height 14
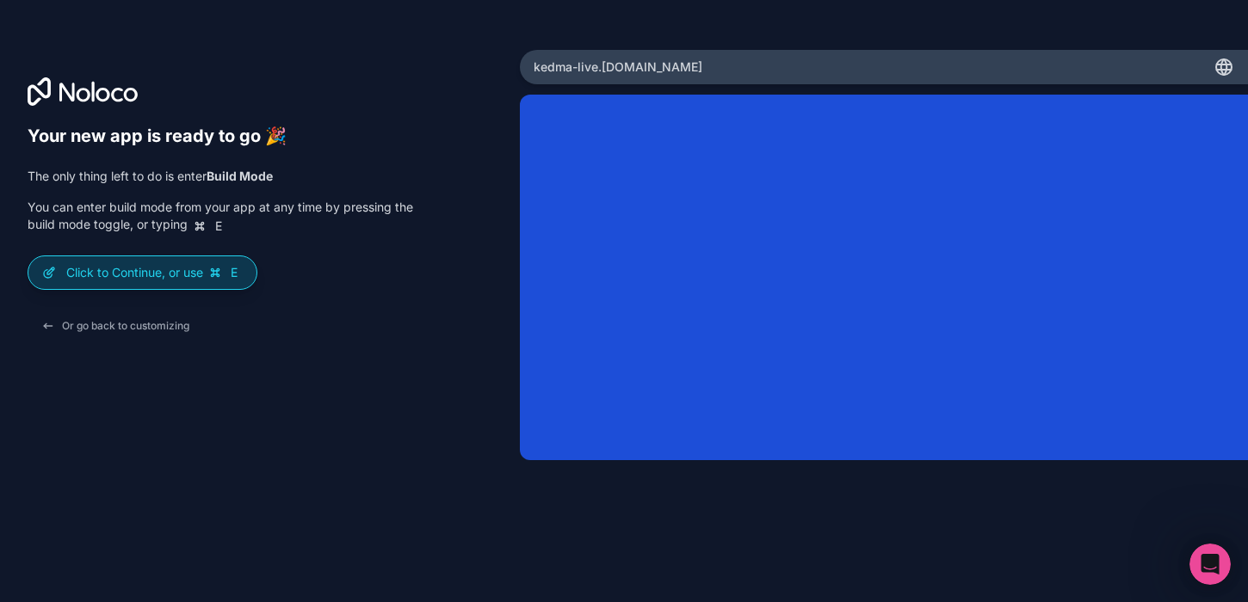
click at [219, 270] on icon at bounding box center [215, 272] width 8 height 8
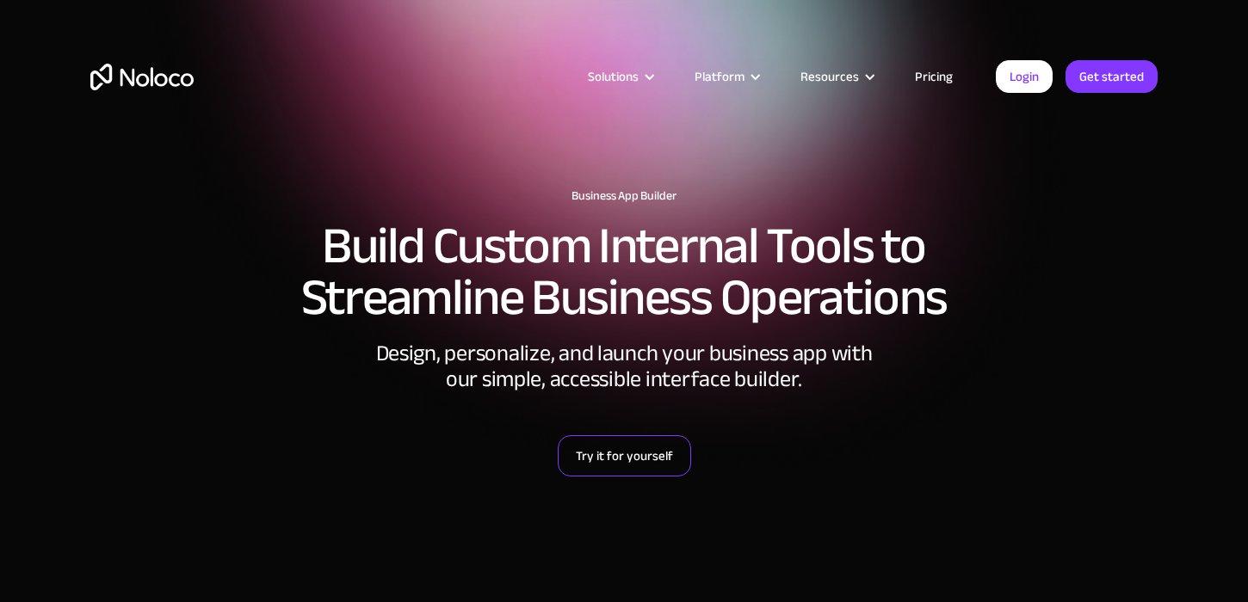
click at [656, 456] on link "Try it for yourself" at bounding box center [624, 455] width 133 height 41
